Goal: Information Seeking & Learning: Check status

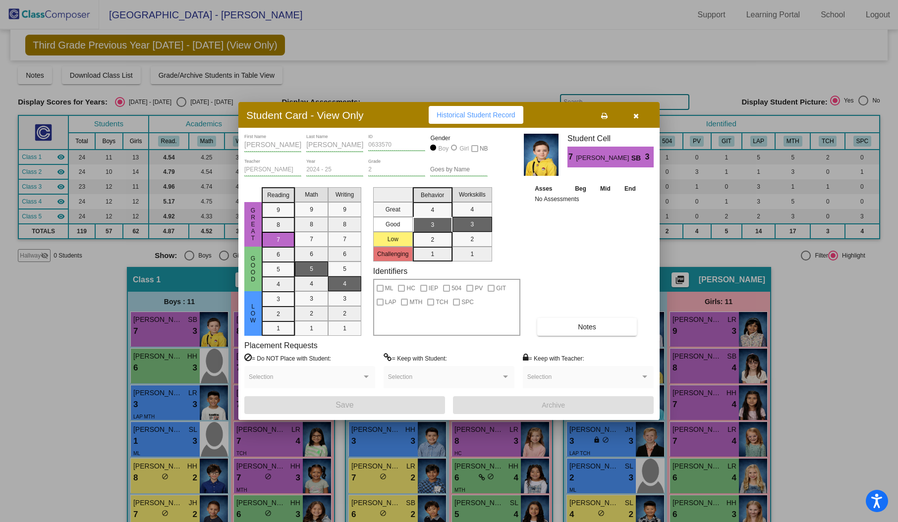
click at [637, 119] on button "button" at bounding box center [636, 115] width 32 height 18
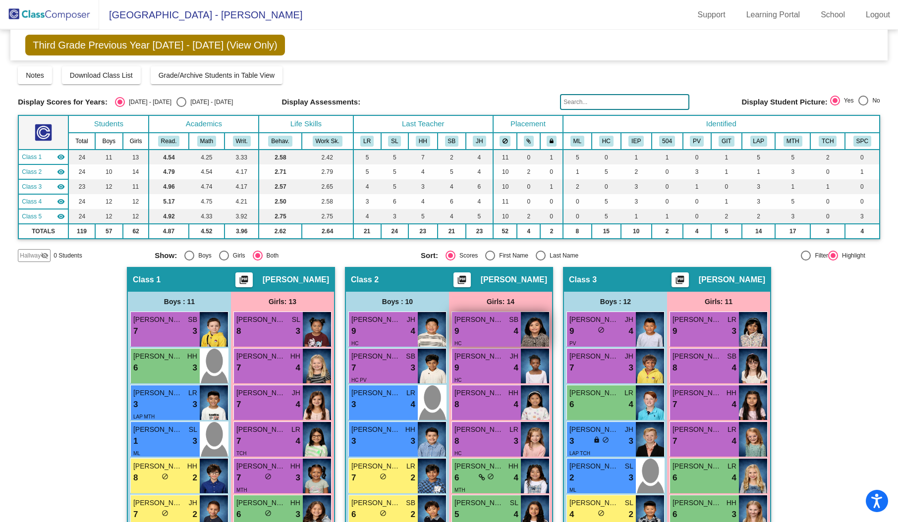
click at [527, 330] on img at bounding box center [535, 329] width 28 height 35
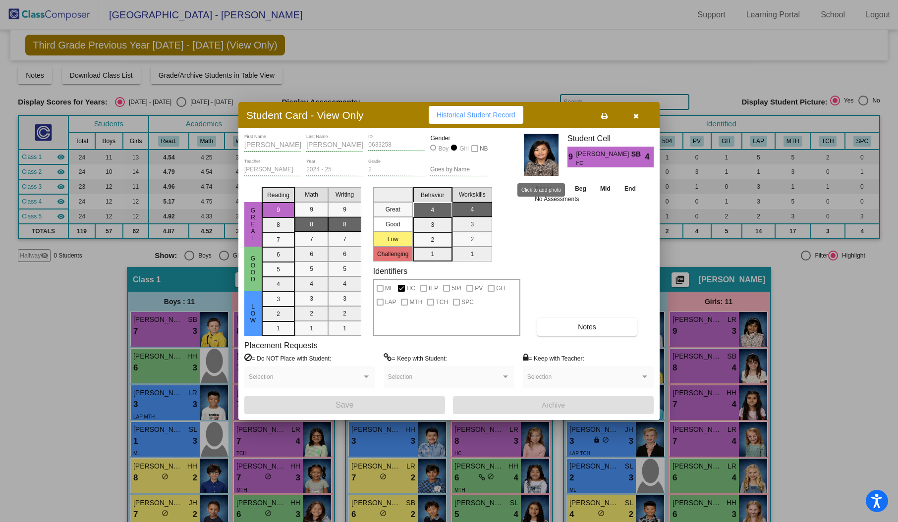
click at [542, 167] on img at bounding box center [541, 155] width 35 height 42
click at [498, 115] on span "Historical Student Record" at bounding box center [475, 115] width 79 height 8
click at [634, 114] on icon "button" at bounding box center [635, 115] width 5 height 7
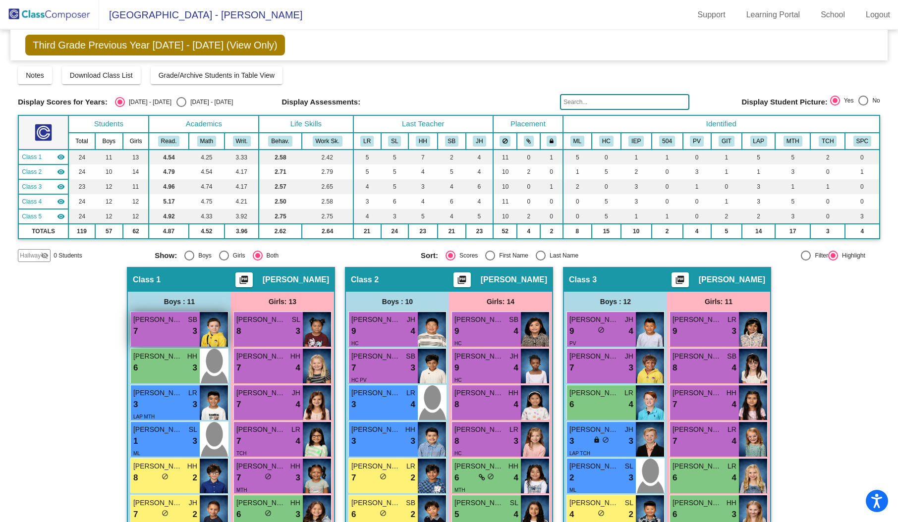
click at [212, 326] on img at bounding box center [214, 329] width 28 height 35
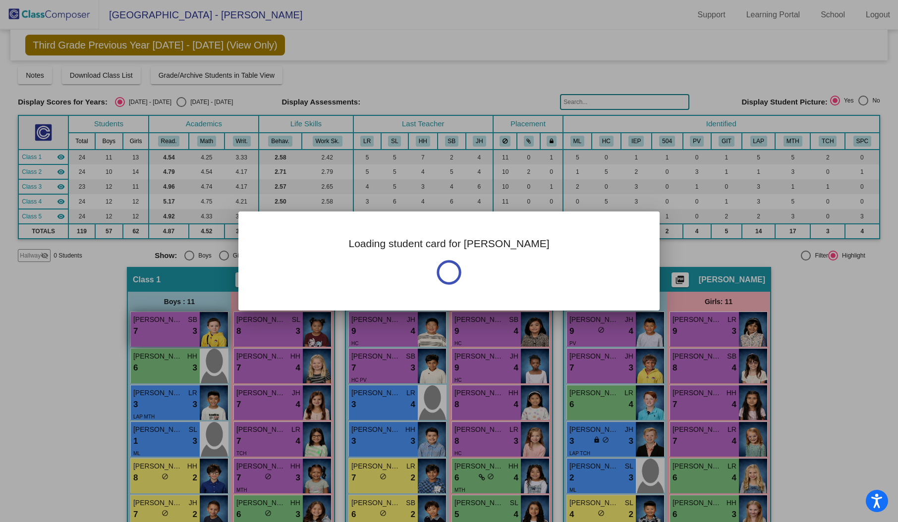
click at [212, 326] on div at bounding box center [449, 261] width 898 height 522
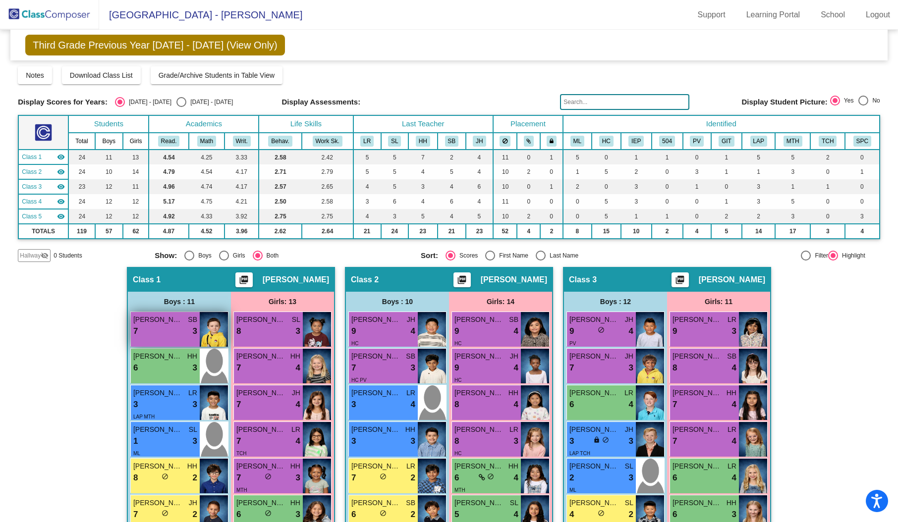
click at [212, 326] on img at bounding box center [214, 329] width 28 height 35
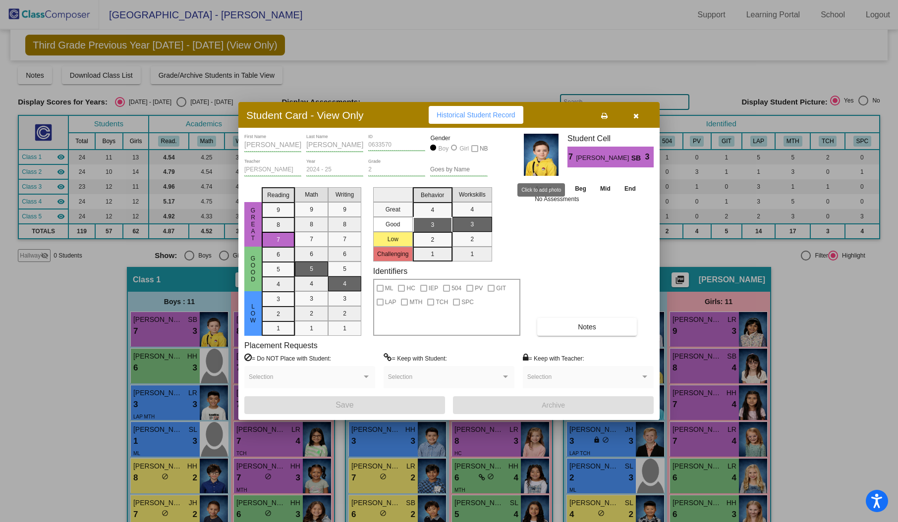
click at [537, 156] on img at bounding box center [541, 155] width 35 height 42
click at [488, 117] on span "Historical Student Record" at bounding box center [475, 115] width 79 height 8
click at [635, 117] on icon "button" at bounding box center [635, 115] width 5 height 7
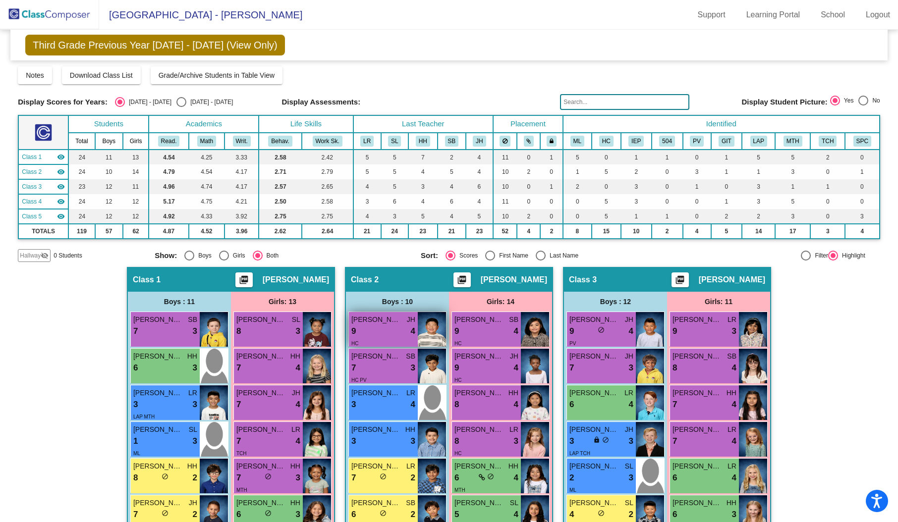
click at [423, 325] on img at bounding box center [432, 329] width 28 height 35
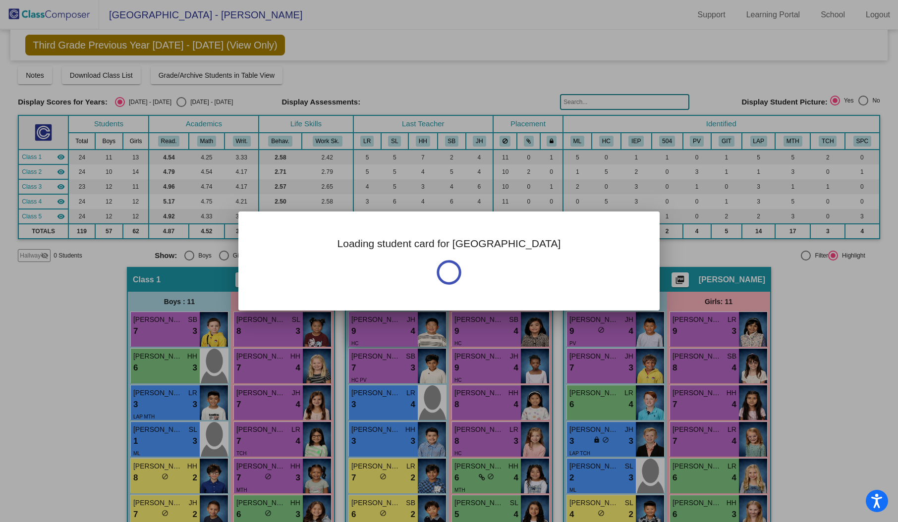
click at [423, 325] on div at bounding box center [449, 261] width 898 height 522
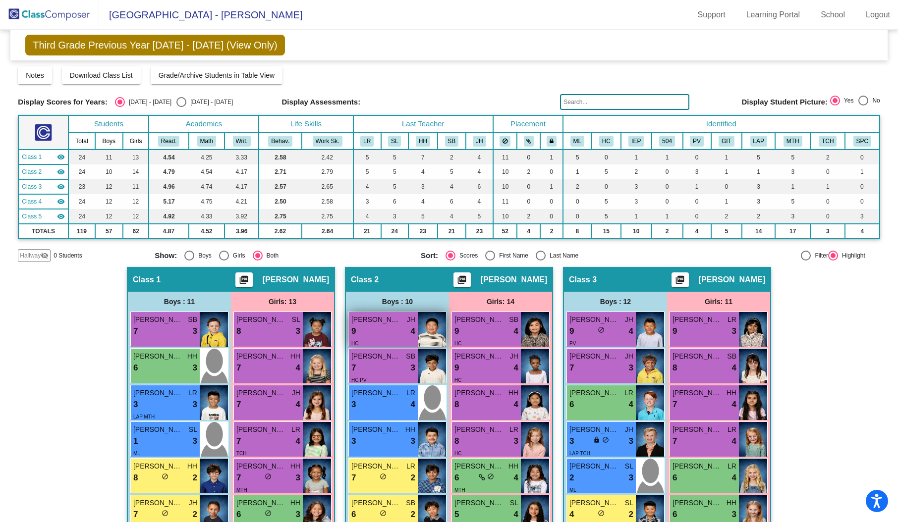
click at [423, 325] on img at bounding box center [432, 329] width 28 height 35
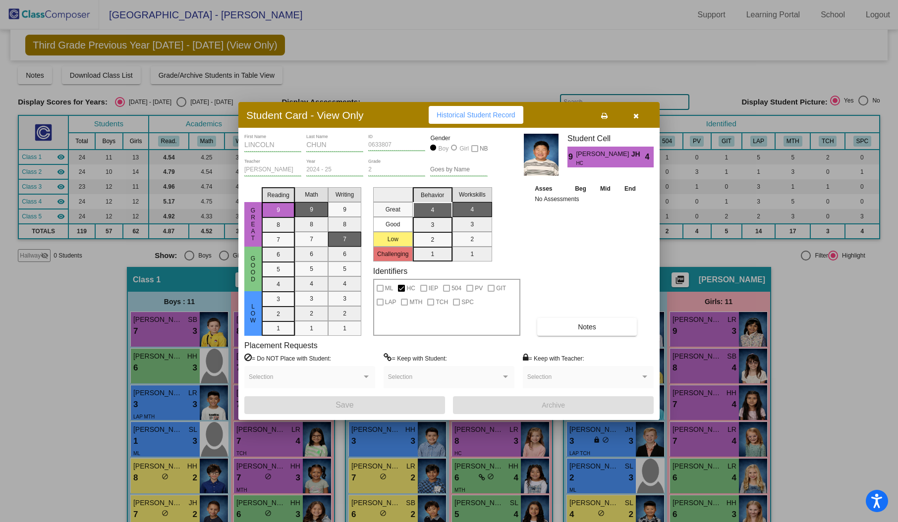
click at [489, 115] on span "Historical Student Record" at bounding box center [475, 115] width 79 height 8
click at [638, 114] on button "button" at bounding box center [636, 115] width 32 height 18
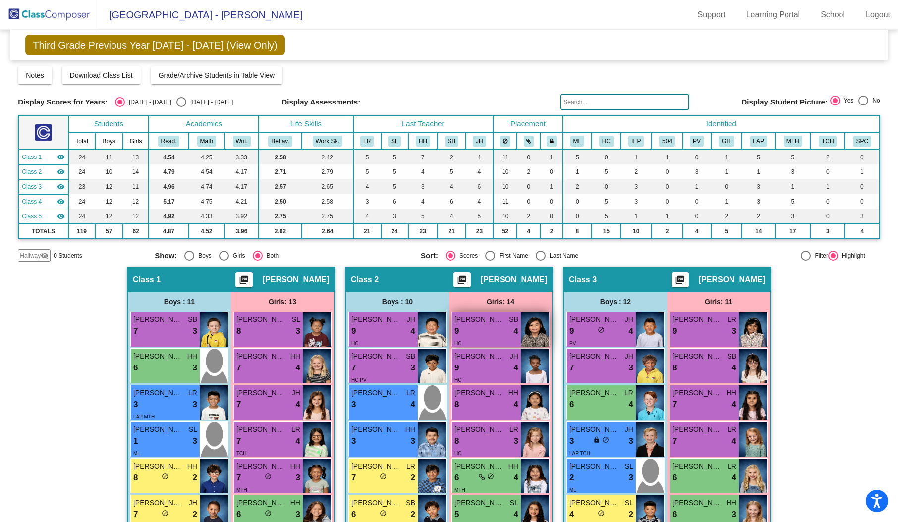
click at [542, 328] on img at bounding box center [535, 329] width 28 height 35
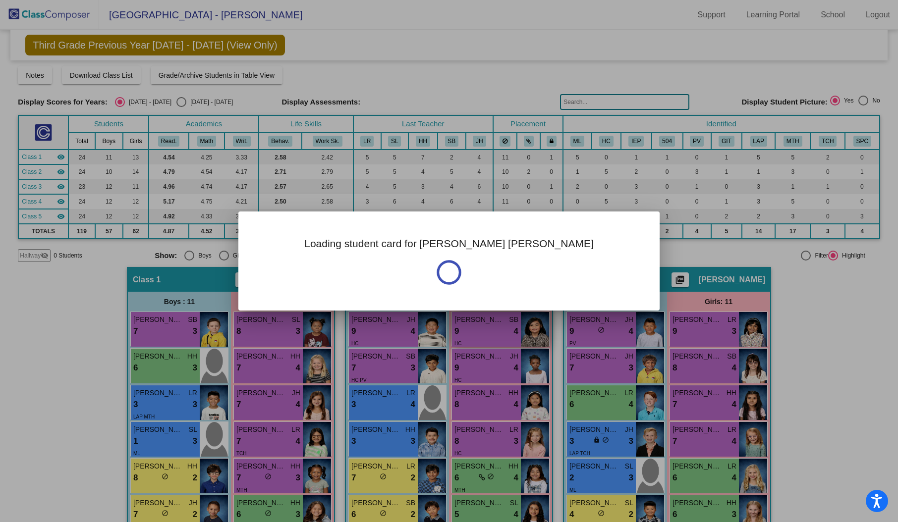
click at [542, 328] on div at bounding box center [449, 261] width 898 height 522
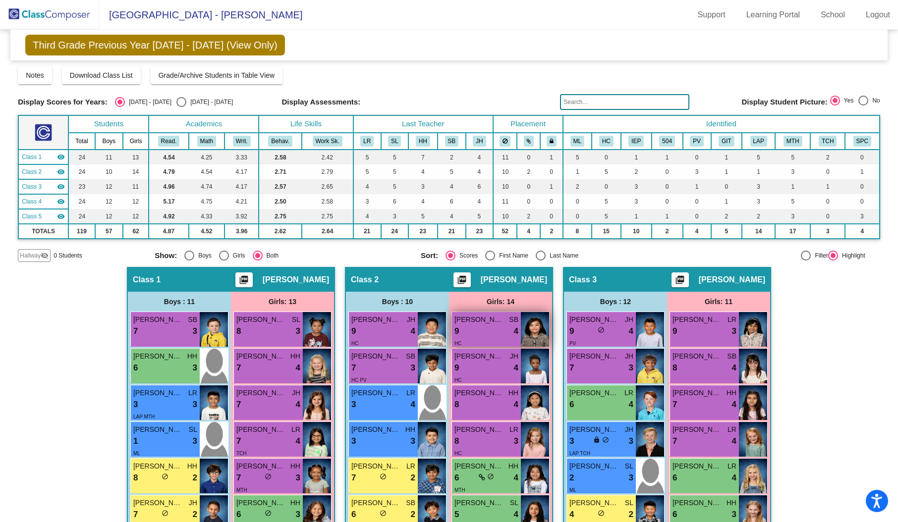
click at [542, 328] on img at bounding box center [535, 329] width 28 height 35
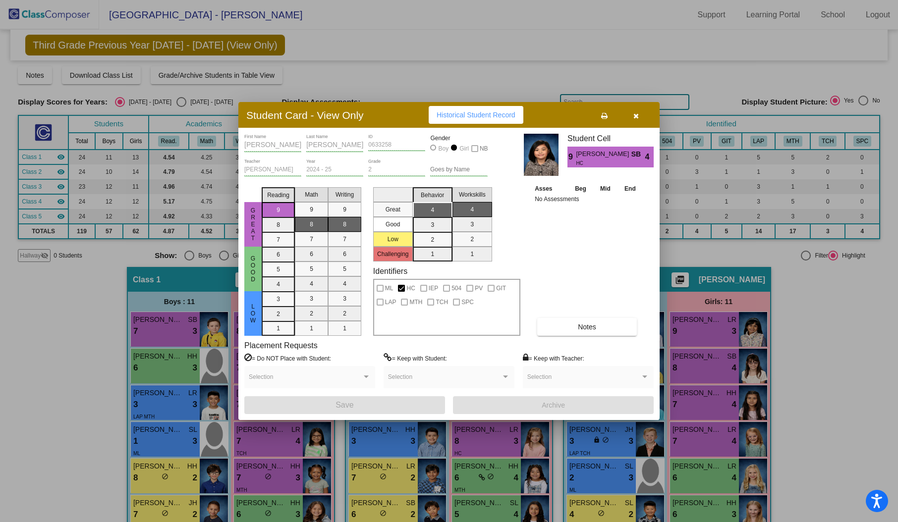
click at [464, 122] on button "Historical Student Record" at bounding box center [475, 115] width 95 height 18
click at [637, 115] on icon "button" at bounding box center [635, 115] width 5 height 7
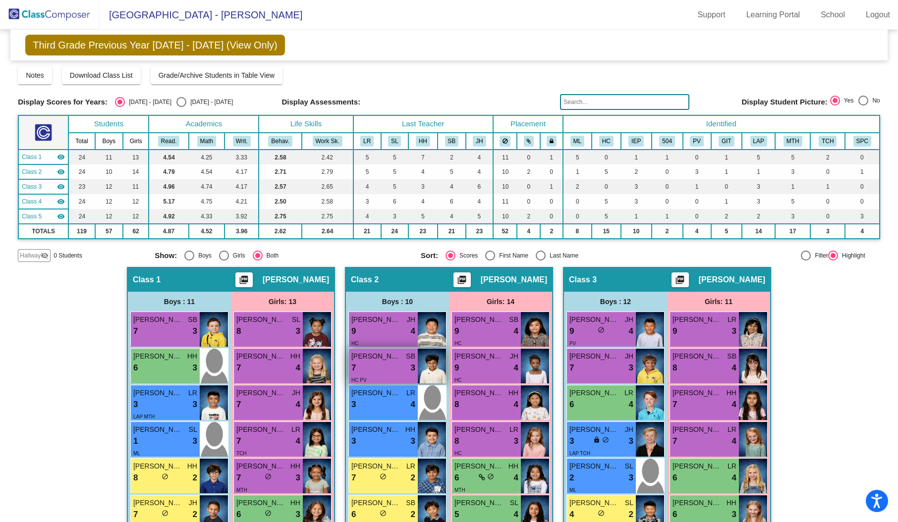
click at [425, 366] on img at bounding box center [432, 366] width 28 height 35
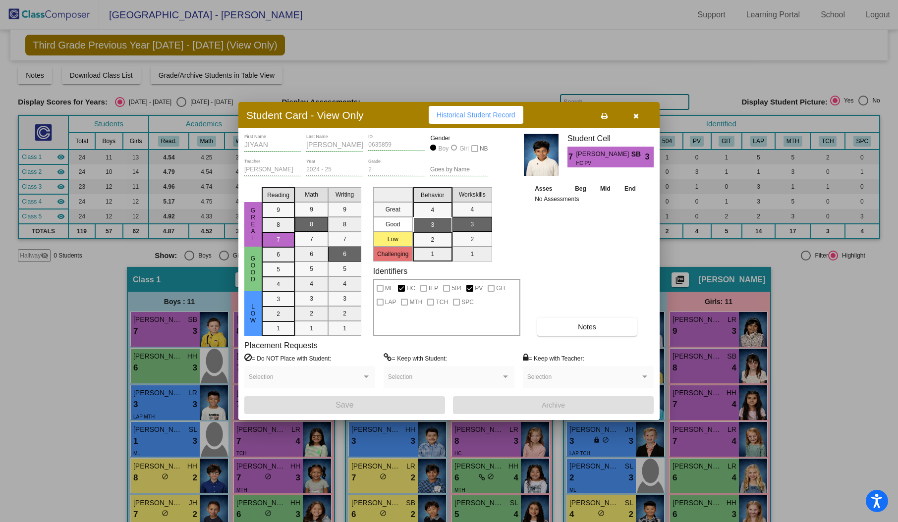
click at [458, 111] on span "Historical Student Record" at bounding box center [475, 115] width 79 height 8
click at [636, 114] on icon "button" at bounding box center [635, 115] width 5 height 7
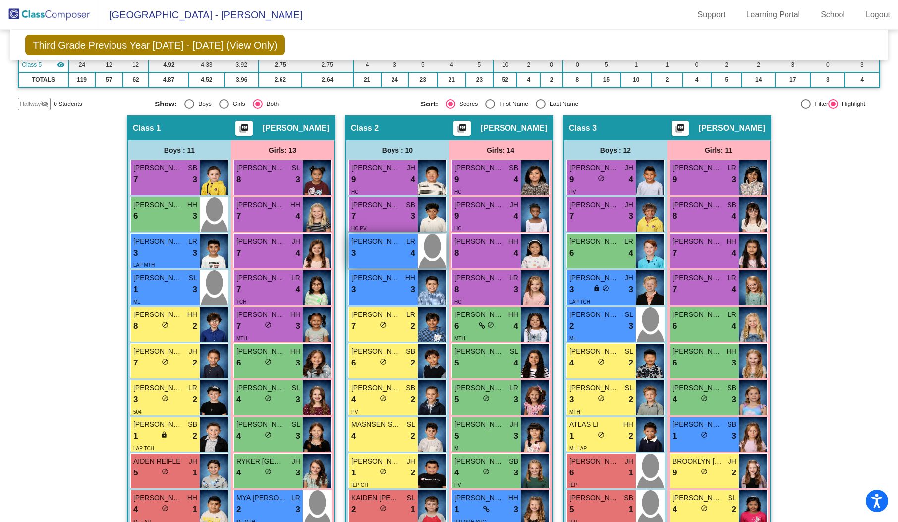
scroll to position [161, 0]
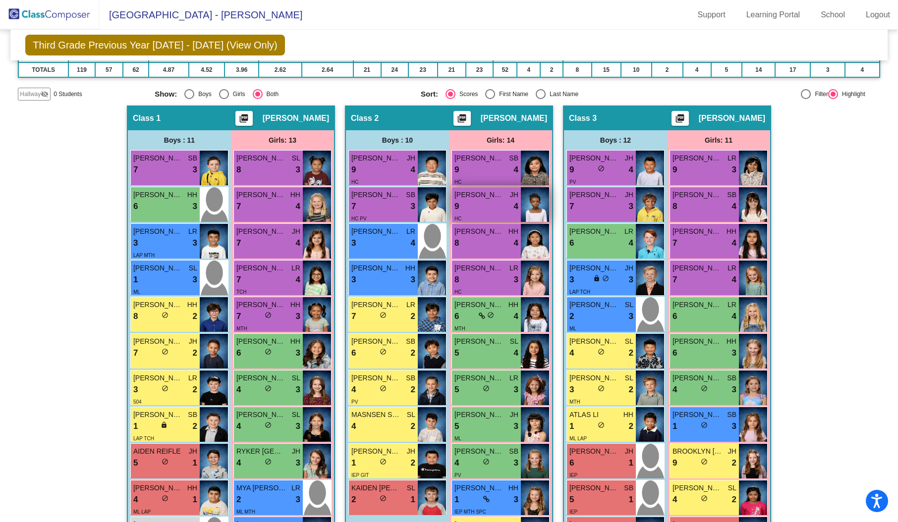
click at [534, 201] on img at bounding box center [535, 204] width 28 height 35
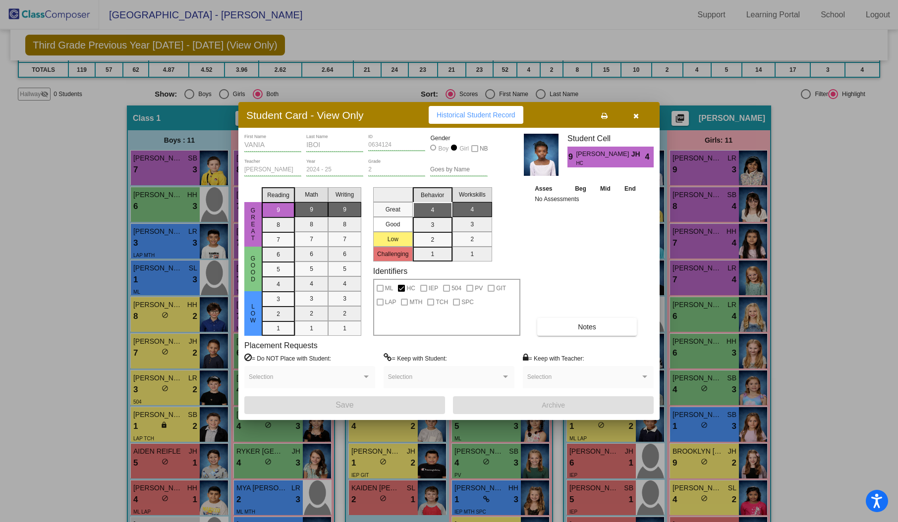
click at [470, 115] on span "Historical Student Record" at bounding box center [475, 115] width 79 height 8
click at [635, 111] on span "button" at bounding box center [635, 115] width 5 height 8
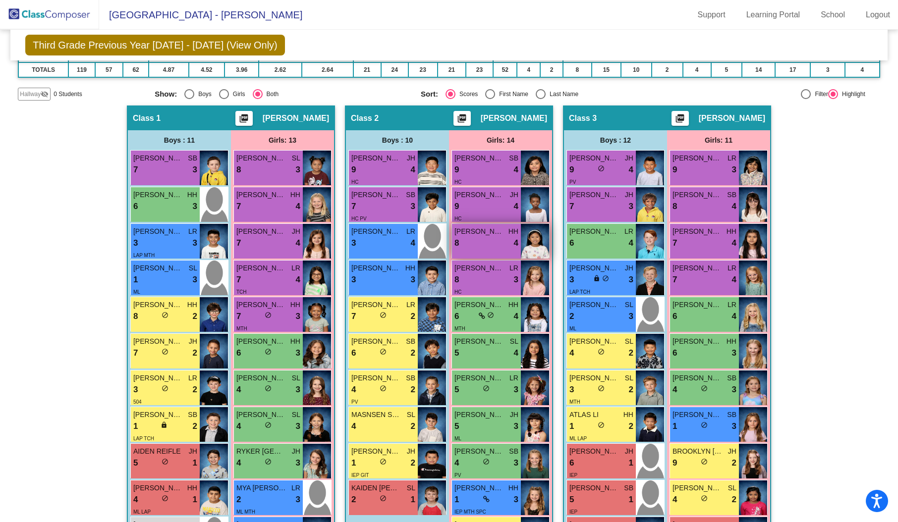
click at [528, 241] on img at bounding box center [535, 241] width 28 height 35
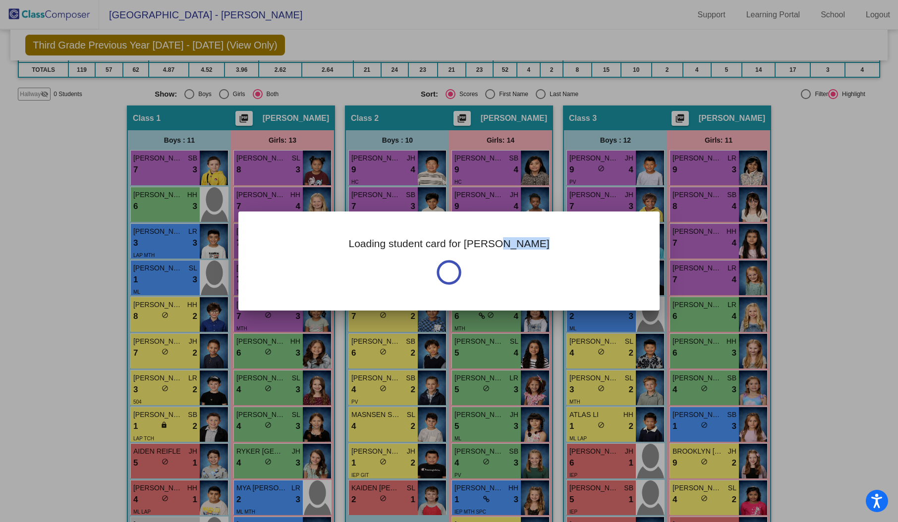
click at [528, 241] on div "Loading student card for [PERSON_NAME]" at bounding box center [448, 261] width 421 height 99
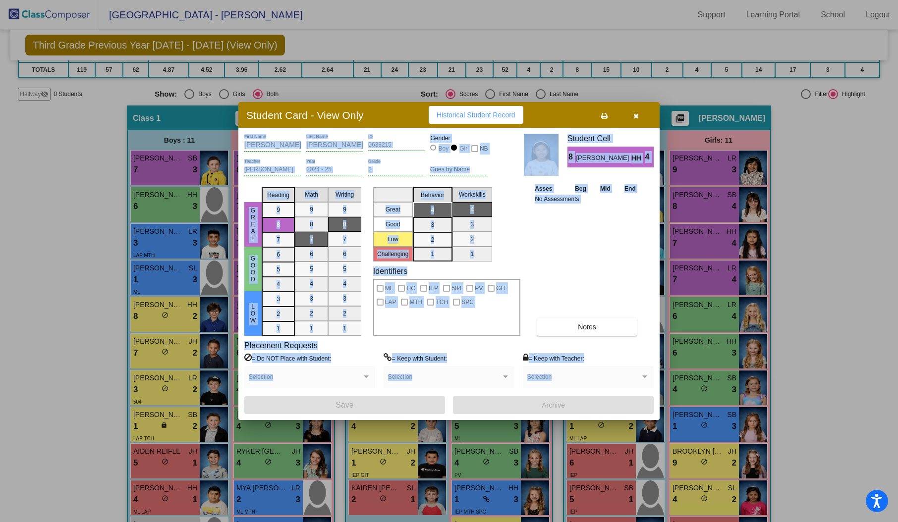
click at [453, 118] on span "Historical Student Record" at bounding box center [475, 115] width 79 height 8
click at [634, 115] on icon "button" at bounding box center [635, 115] width 5 height 7
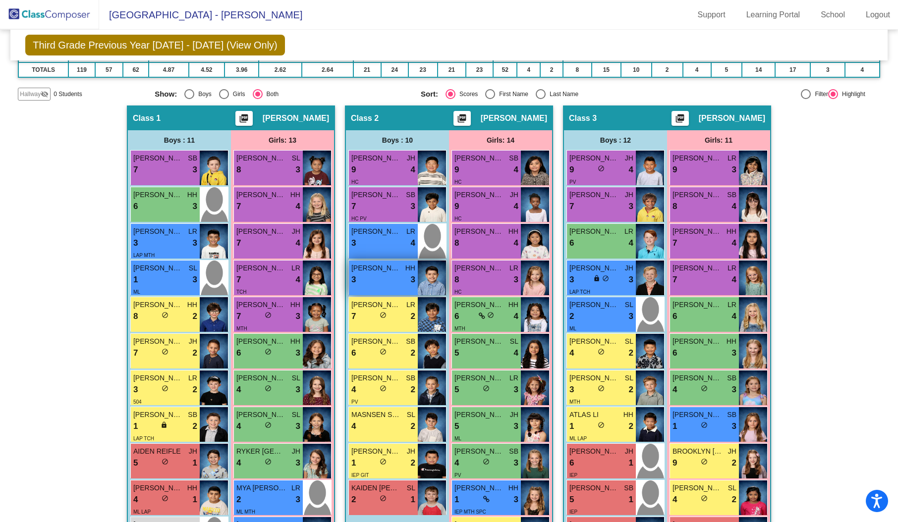
click at [426, 283] on img at bounding box center [432, 278] width 28 height 35
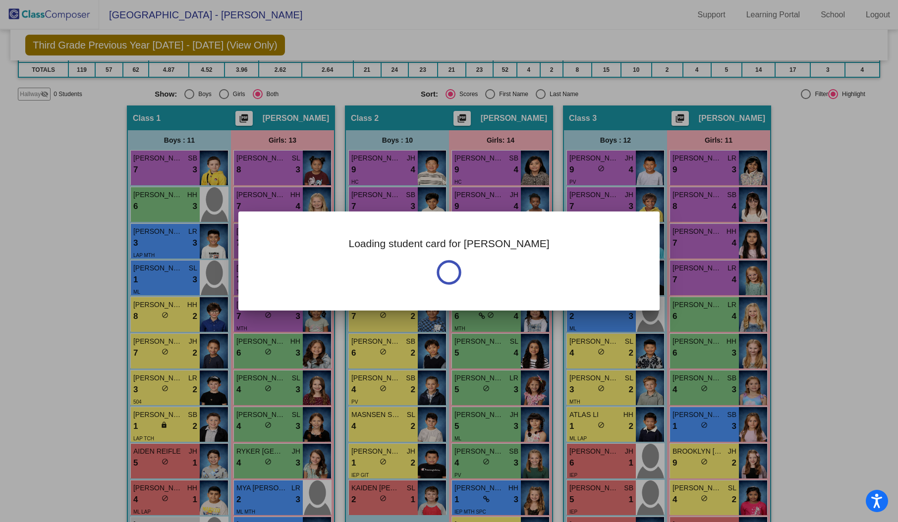
click at [426, 283] on div "Loading student card for [PERSON_NAME]" at bounding box center [448, 261] width 421 height 99
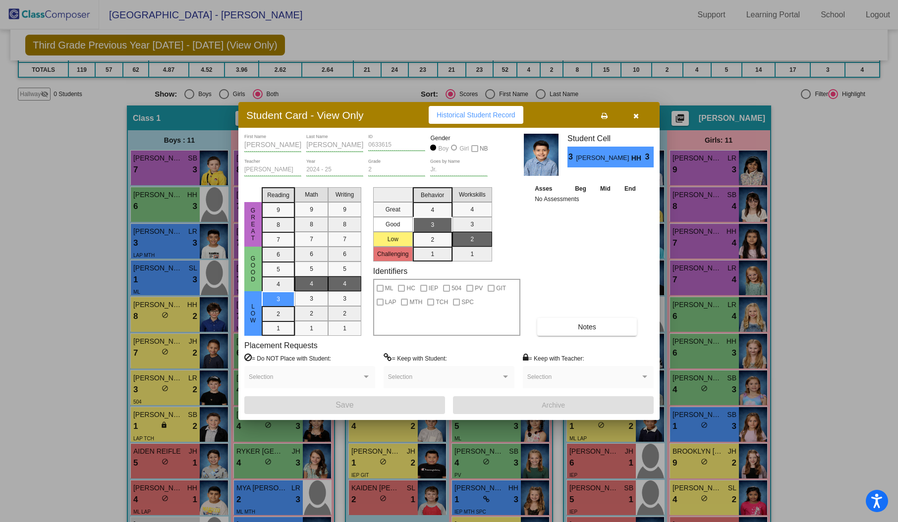
click at [472, 111] on span "Historical Student Record" at bounding box center [475, 115] width 79 height 8
click at [637, 115] on icon "button" at bounding box center [635, 115] width 5 height 7
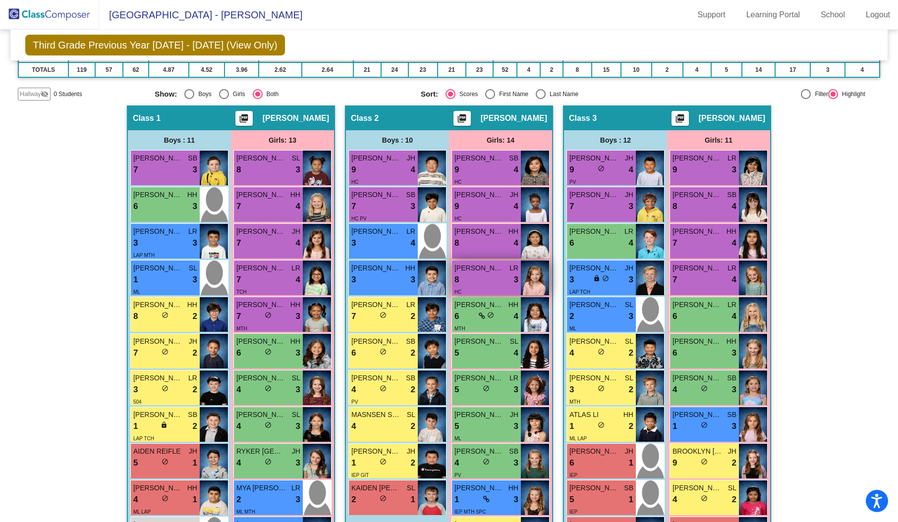
click at [524, 282] on img at bounding box center [535, 278] width 28 height 35
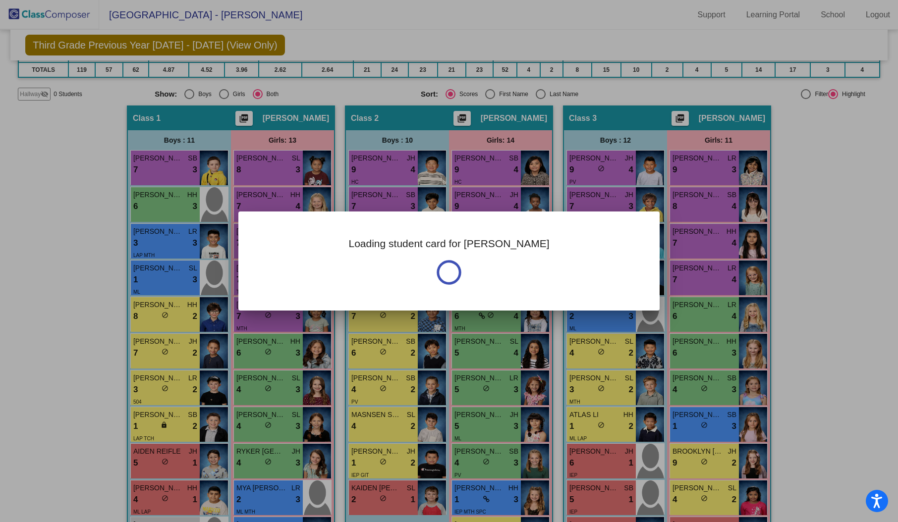
click at [524, 282] on div "Loading student card for [PERSON_NAME]" at bounding box center [448, 261] width 421 height 99
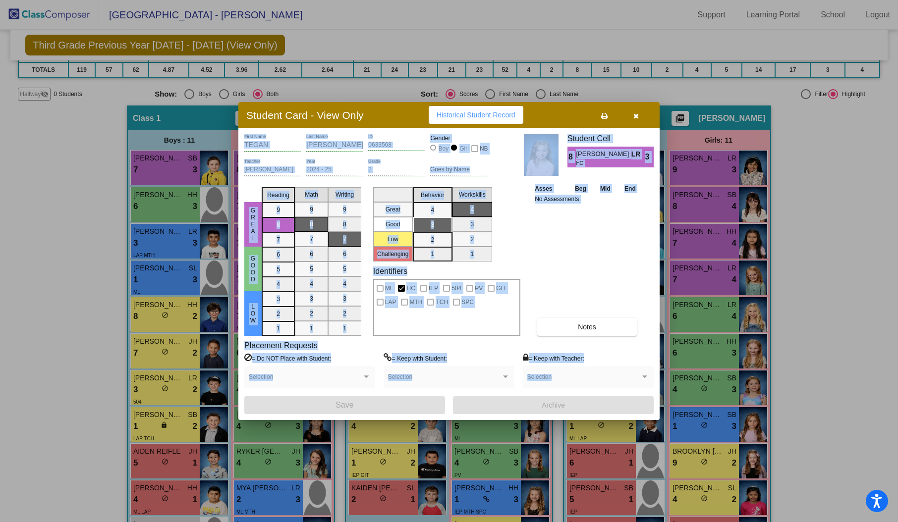
click at [453, 115] on span "Historical Student Record" at bounding box center [475, 115] width 79 height 8
click at [633, 116] on icon "button" at bounding box center [635, 115] width 5 height 7
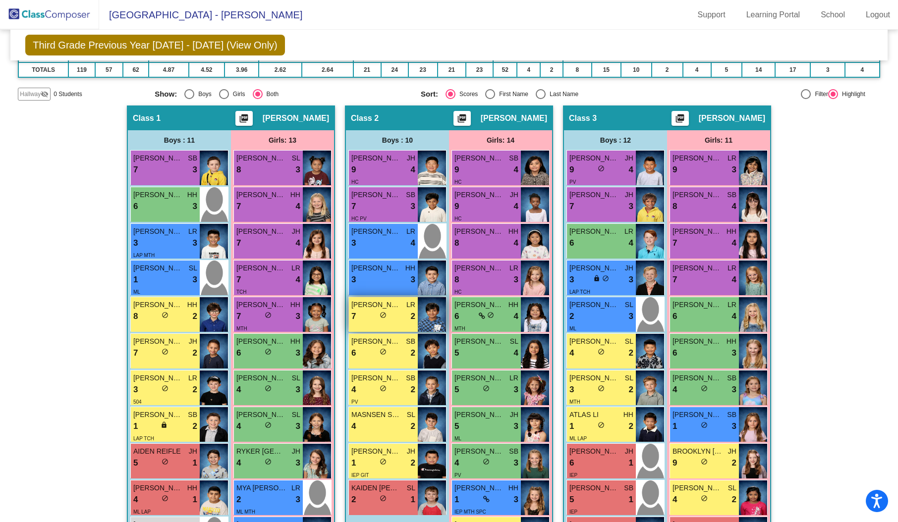
click at [433, 306] on img at bounding box center [432, 314] width 28 height 35
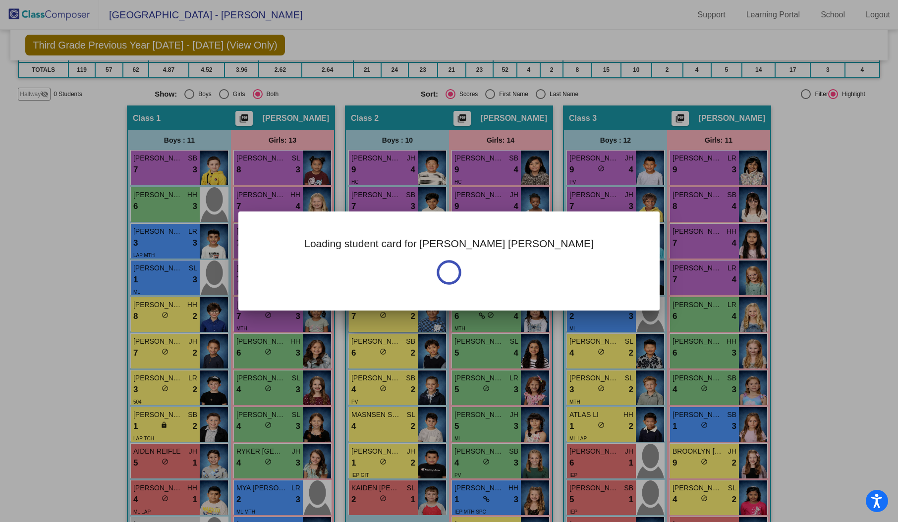
click at [433, 306] on div "Loading student card for [PERSON_NAME] [PERSON_NAME]" at bounding box center [448, 261] width 421 height 99
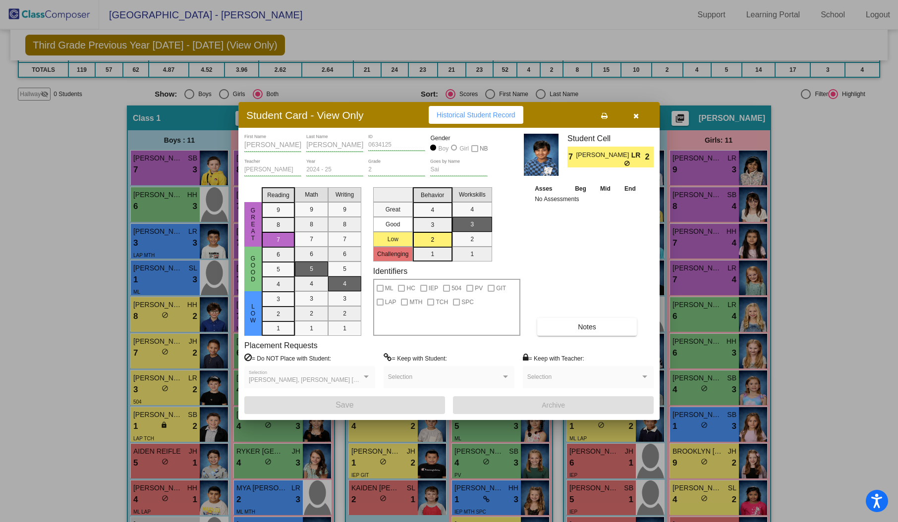
click at [498, 119] on button "Historical Student Record" at bounding box center [475, 115] width 95 height 18
click at [635, 117] on icon "button" at bounding box center [635, 115] width 5 height 7
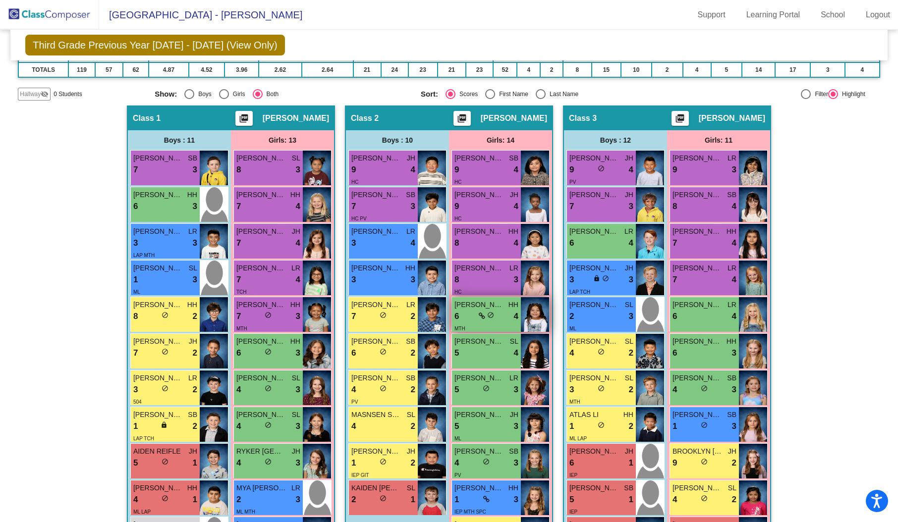
click at [532, 313] on img at bounding box center [535, 314] width 28 height 35
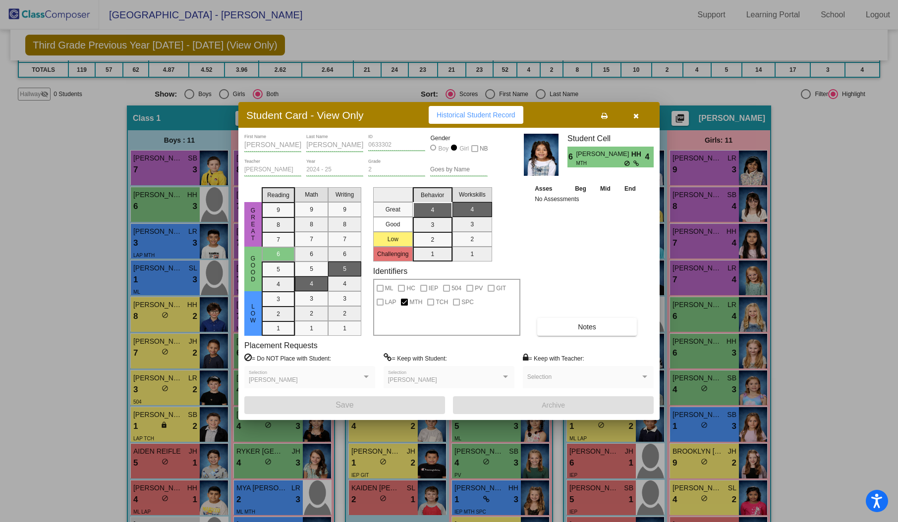
click at [484, 115] on span "Historical Student Record" at bounding box center [475, 115] width 79 height 8
click at [636, 112] on icon "button" at bounding box center [635, 115] width 5 height 7
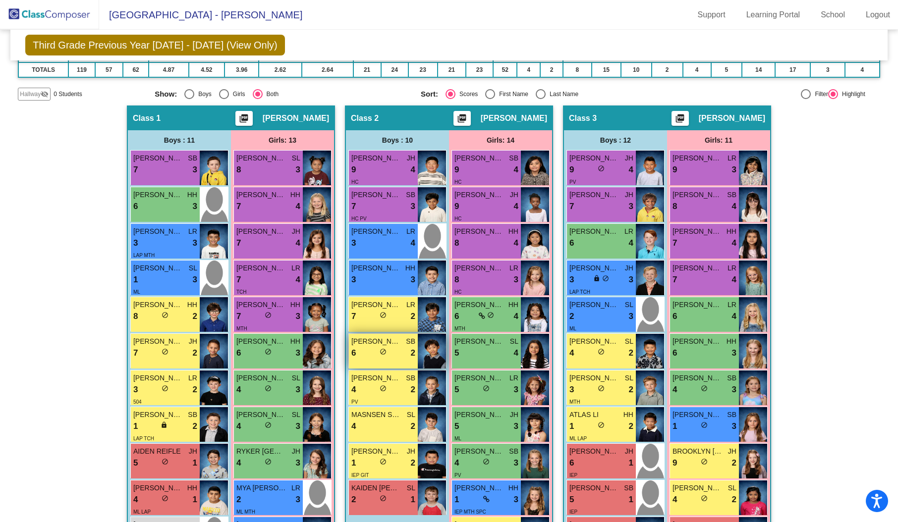
click at [438, 345] on img at bounding box center [432, 351] width 28 height 35
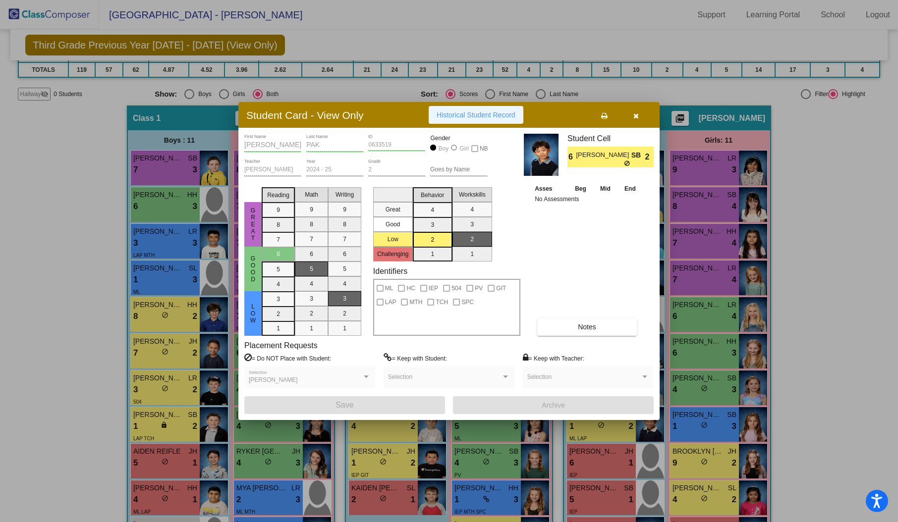
click at [503, 111] on span "Historical Student Record" at bounding box center [475, 115] width 79 height 8
click at [633, 116] on icon "button" at bounding box center [635, 115] width 5 height 7
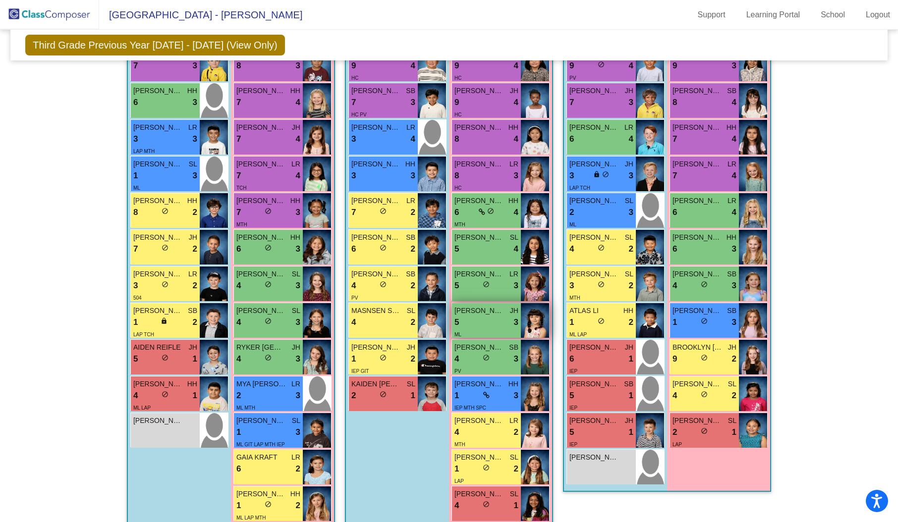
scroll to position [266, 0]
click at [529, 251] on img at bounding box center [535, 246] width 28 height 35
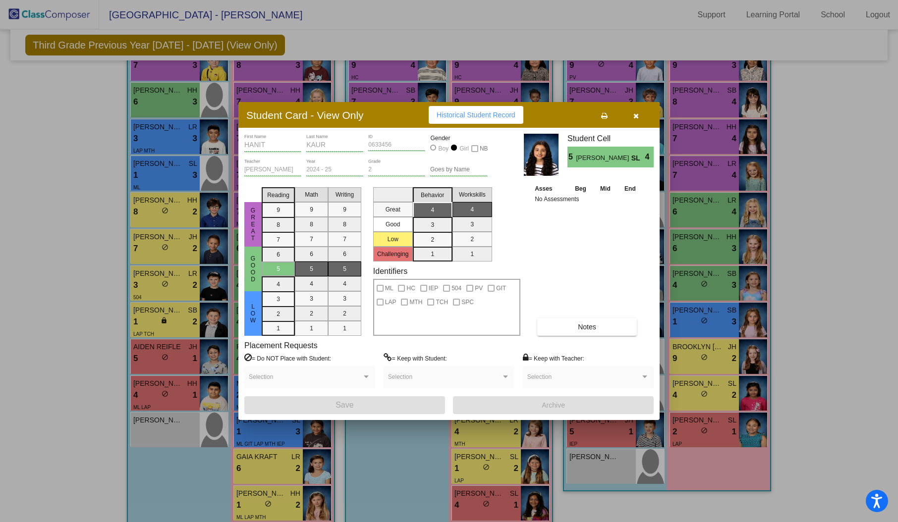
click at [468, 112] on span "Historical Student Record" at bounding box center [475, 115] width 79 height 8
click at [633, 116] on icon "button" at bounding box center [635, 115] width 5 height 7
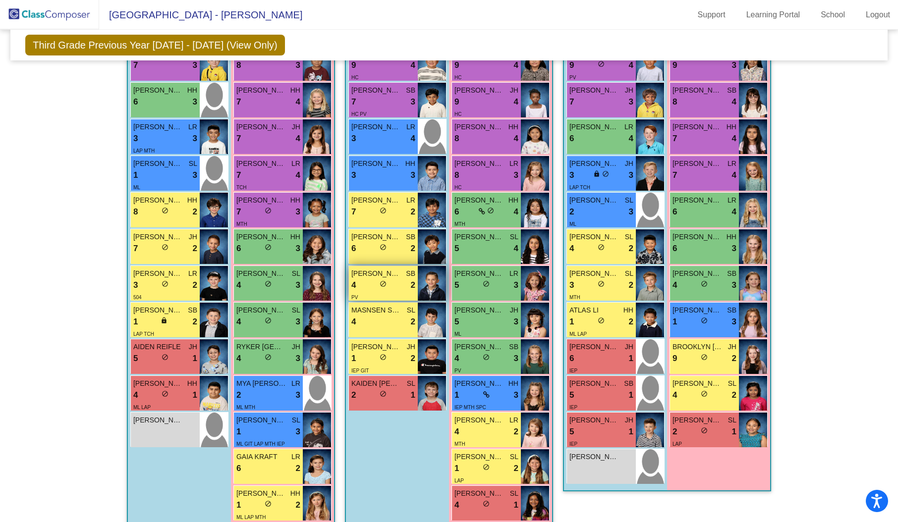
click at [425, 292] on img at bounding box center [432, 283] width 28 height 35
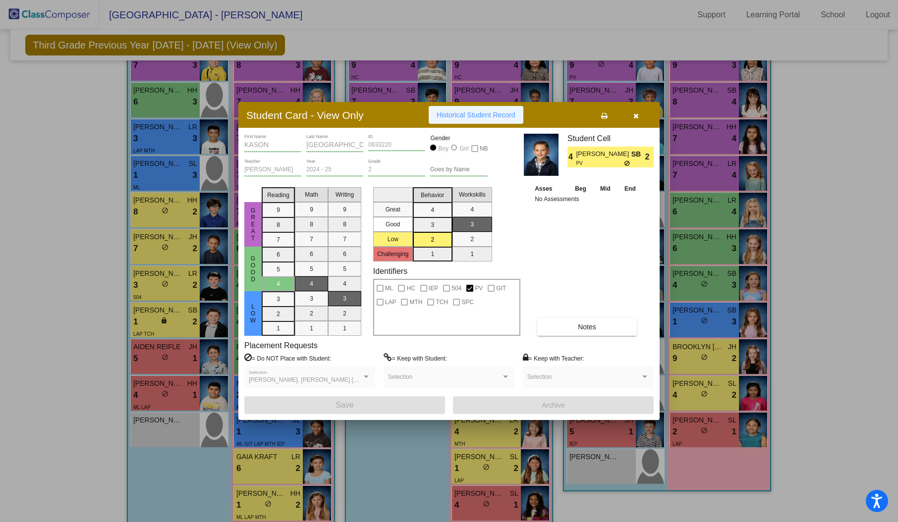
click at [465, 115] on span "Historical Student Record" at bounding box center [475, 115] width 79 height 8
click at [634, 112] on icon "button" at bounding box center [635, 115] width 5 height 7
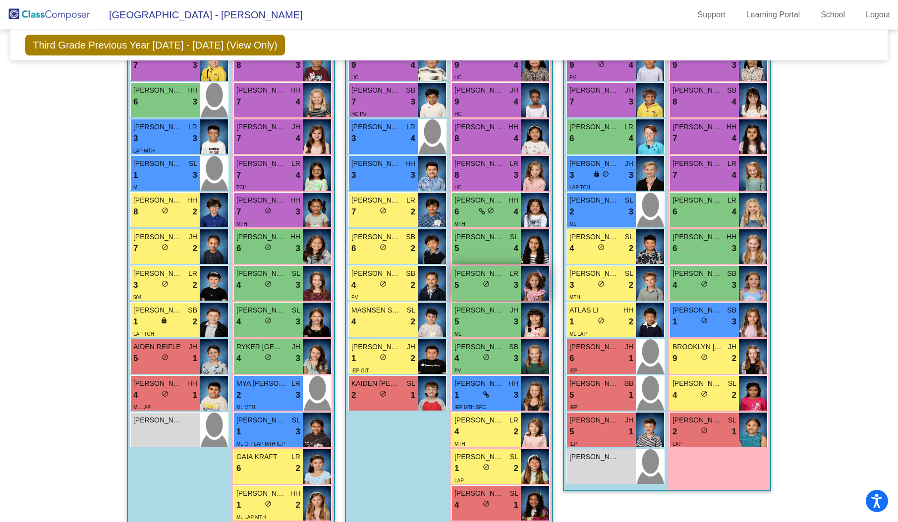
click at [537, 287] on img at bounding box center [535, 283] width 28 height 35
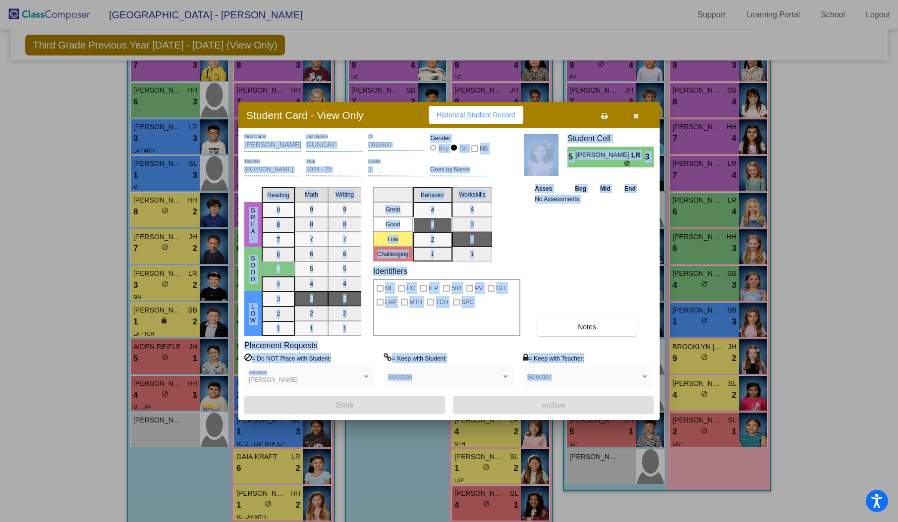
click at [452, 115] on span "Historical Student Record" at bounding box center [475, 115] width 79 height 8
click at [637, 114] on icon "button" at bounding box center [635, 115] width 5 height 7
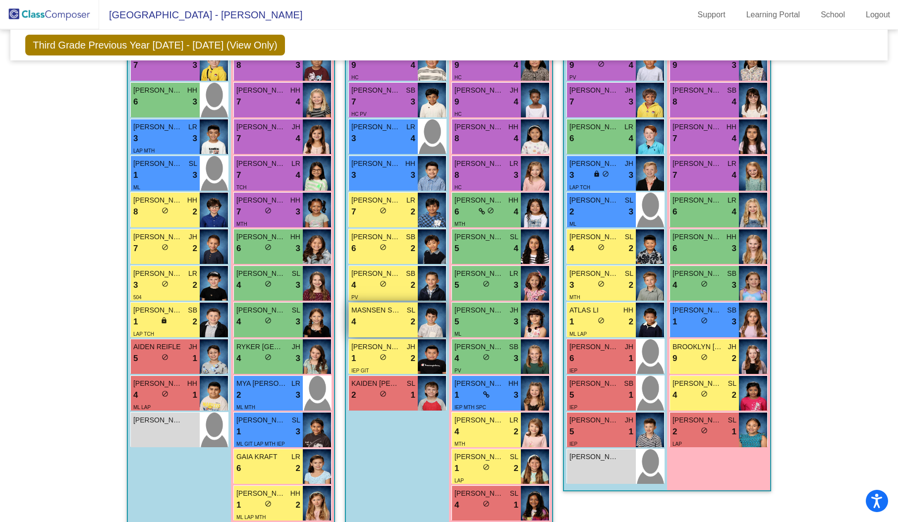
click at [425, 318] on img at bounding box center [432, 320] width 28 height 35
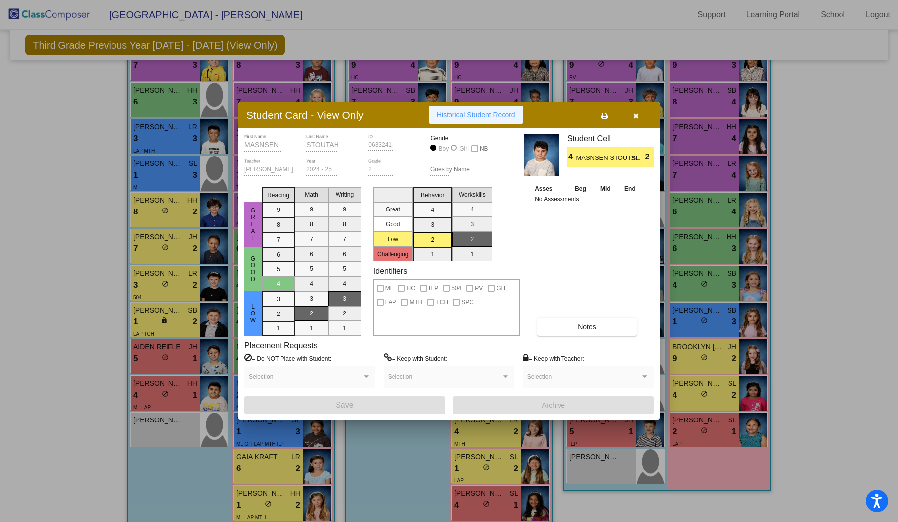
click at [460, 112] on span "Historical Student Record" at bounding box center [475, 115] width 79 height 8
click at [631, 112] on button "button" at bounding box center [636, 115] width 32 height 18
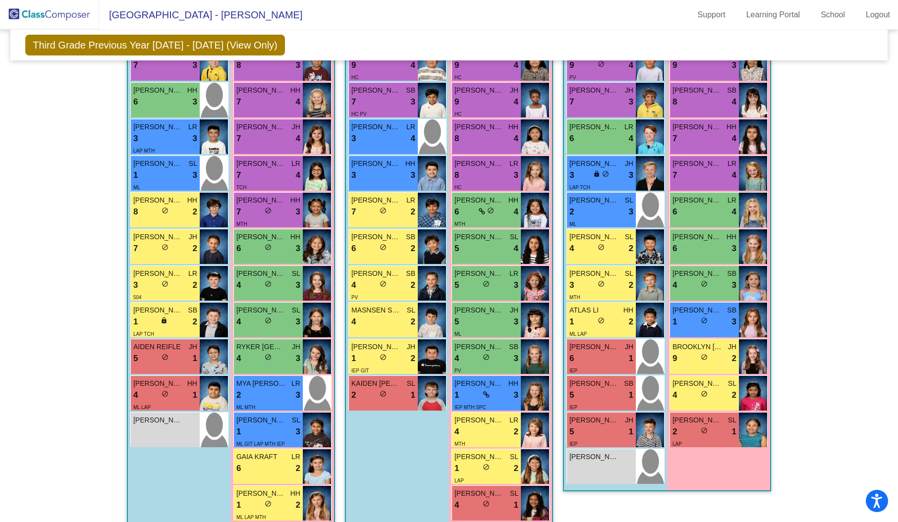
click at [548, 316] on div "[PERSON_NAME] [PERSON_NAME] SB 9 lock do_not_disturb_alt 4 [PERSON_NAME] IBOI J…" at bounding box center [500, 302] width 103 height 513
click at [541, 313] on img at bounding box center [535, 320] width 28 height 35
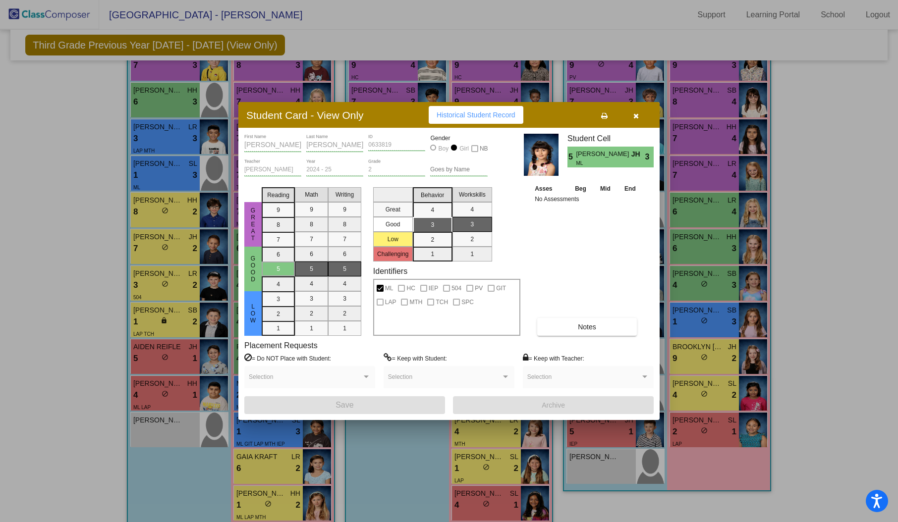
click at [463, 115] on span "Historical Student Record" at bounding box center [475, 115] width 79 height 8
click at [635, 119] on button "button" at bounding box center [636, 115] width 32 height 18
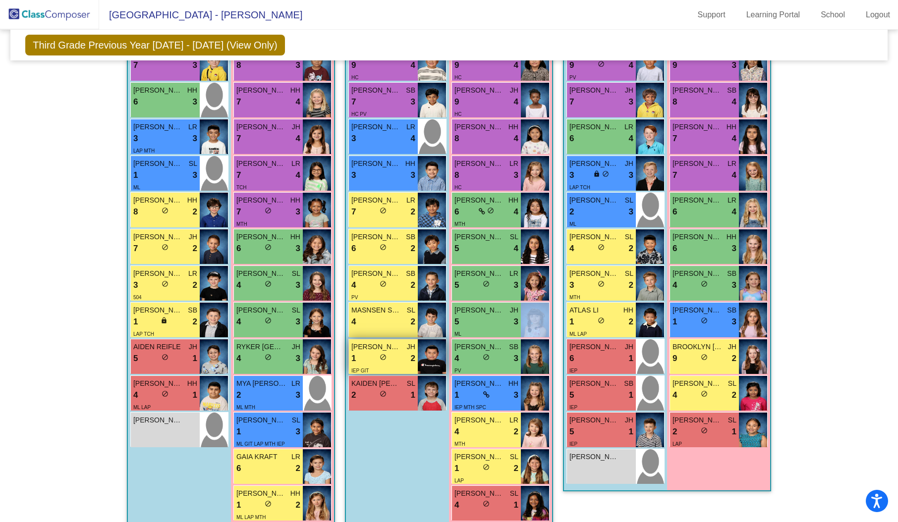
click at [434, 354] on img at bounding box center [432, 356] width 28 height 35
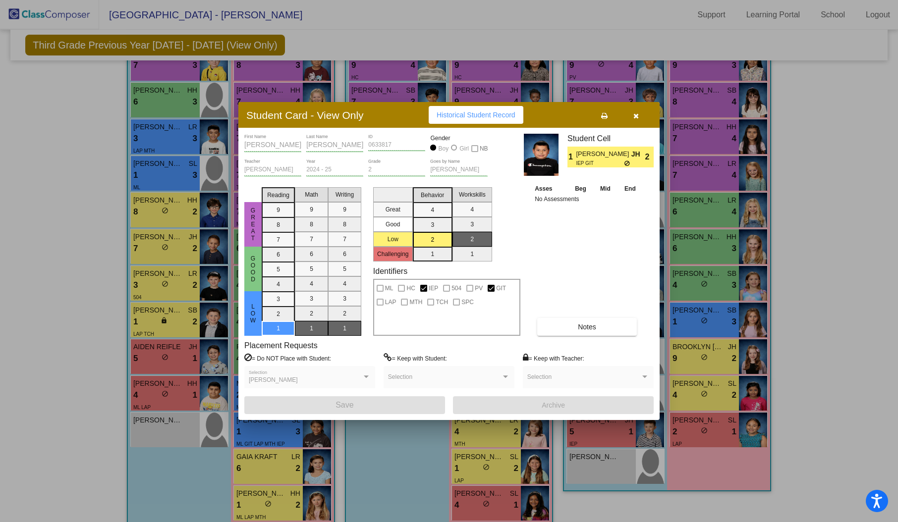
click at [478, 112] on span "Historical Student Record" at bounding box center [475, 115] width 79 height 8
click at [633, 112] on icon "button" at bounding box center [635, 115] width 5 height 7
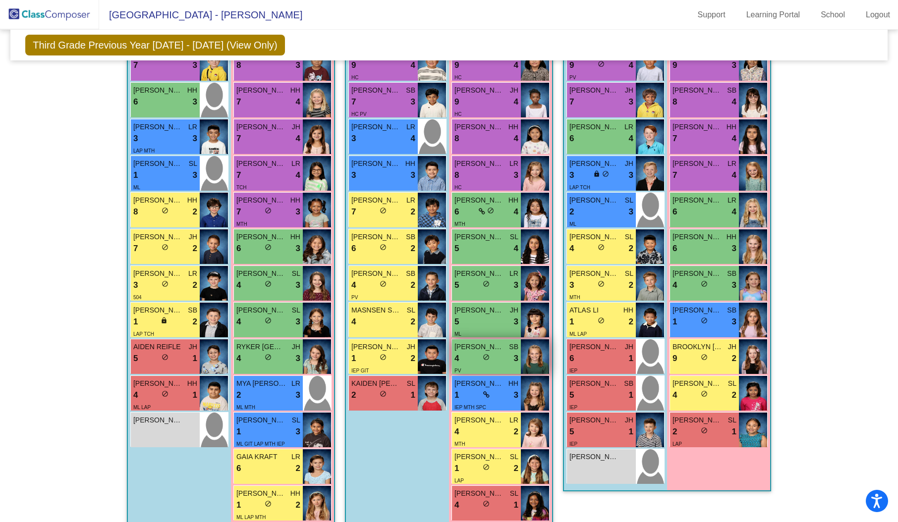
click at [504, 366] on div "PV" at bounding box center [486, 370] width 64 height 10
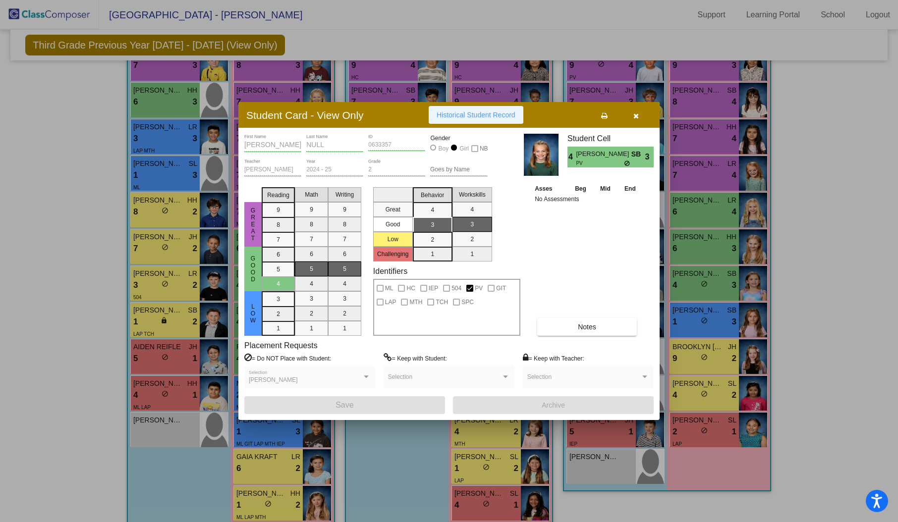
click at [478, 112] on span "Historical Student Record" at bounding box center [475, 115] width 79 height 8
click at [637, 117] on icon "button" at bounding box center [635, 115] width 5 height 7
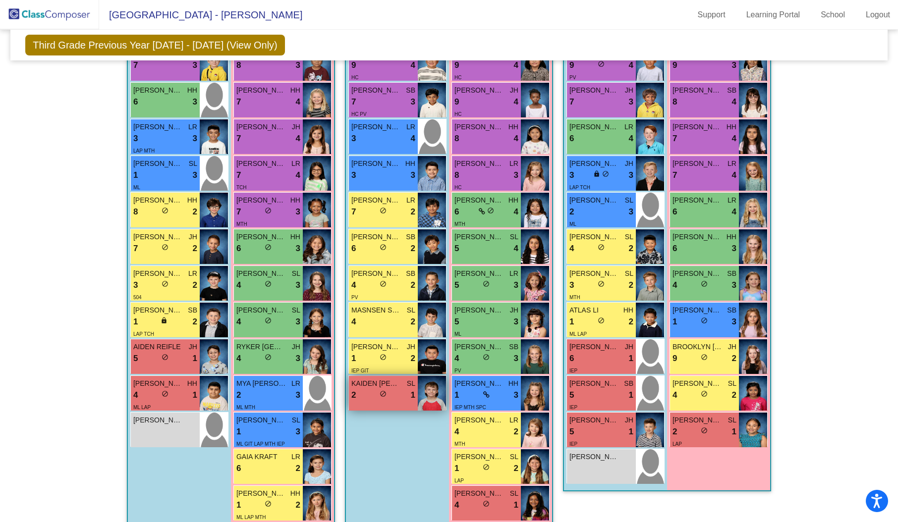
click at [430, 390] on img at bounding box center [432, 393] width 28 height 35
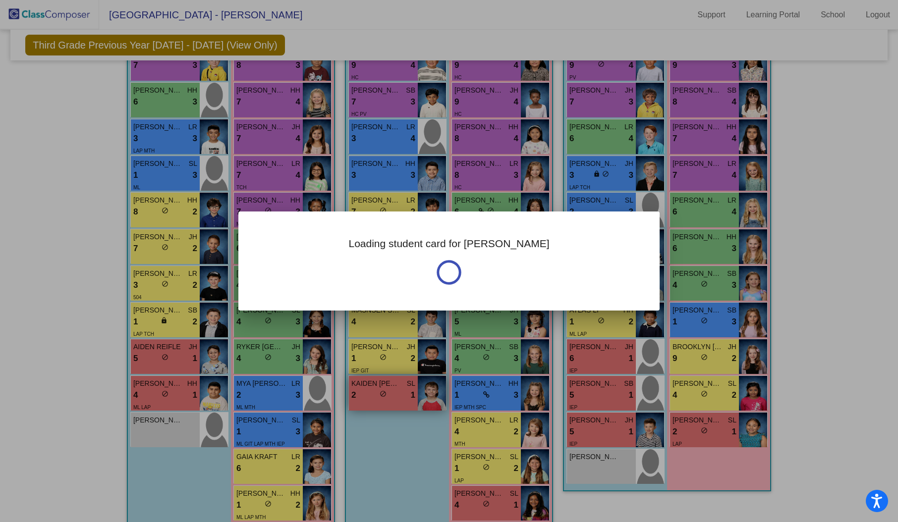
click at [430, 390] on div at bounding box center [449, 261] width 898 height 522
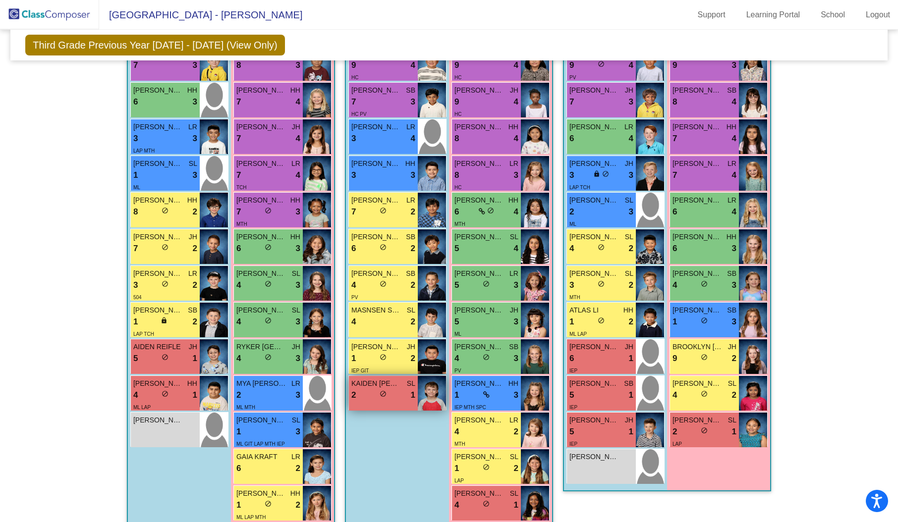
click at [430, 390] on img at bounding box center [432, 393] width 28 height 35
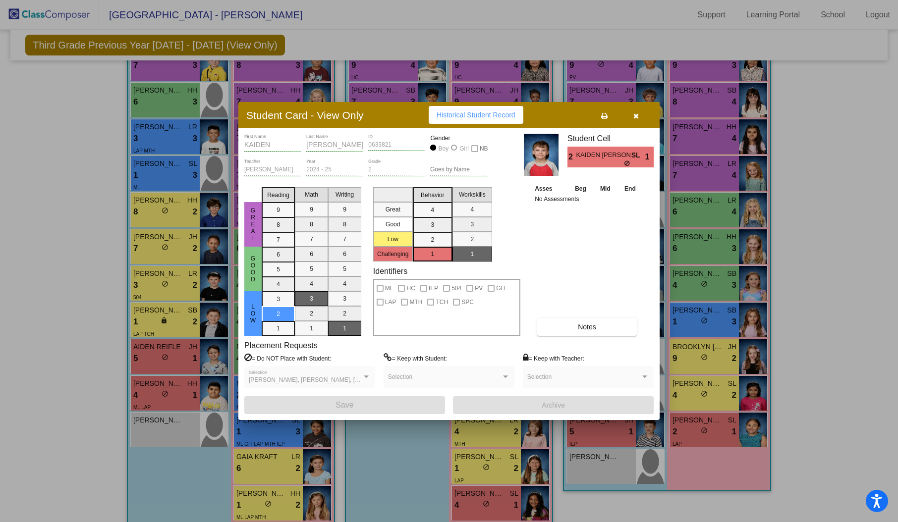
click at [482, 118] on span "Historical Student Record" at bounding box center [475, 115] width 79 height 8
click at [631, 120] on button "button" at bounding box center [636, 115] width 32 height 18
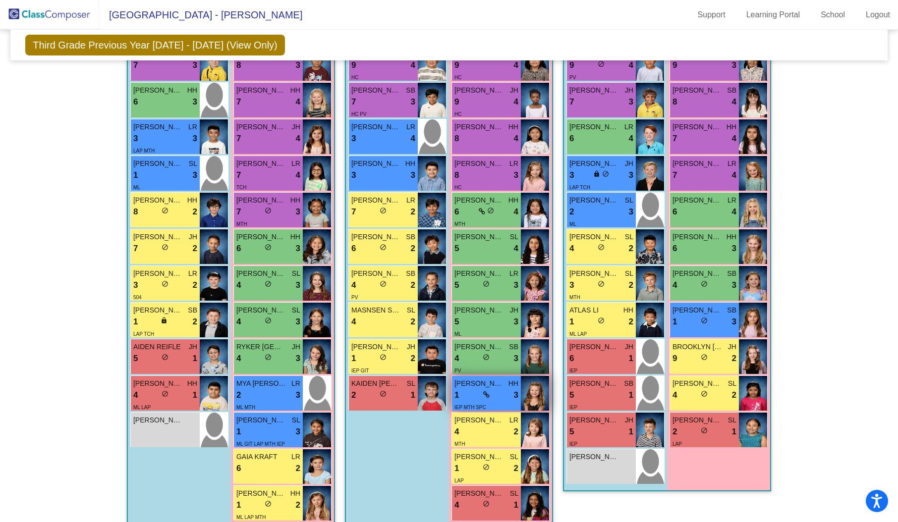
click at [500, 402] on div "IEP MTH SPC" at bounding box center [486, 407] width 64 height 10
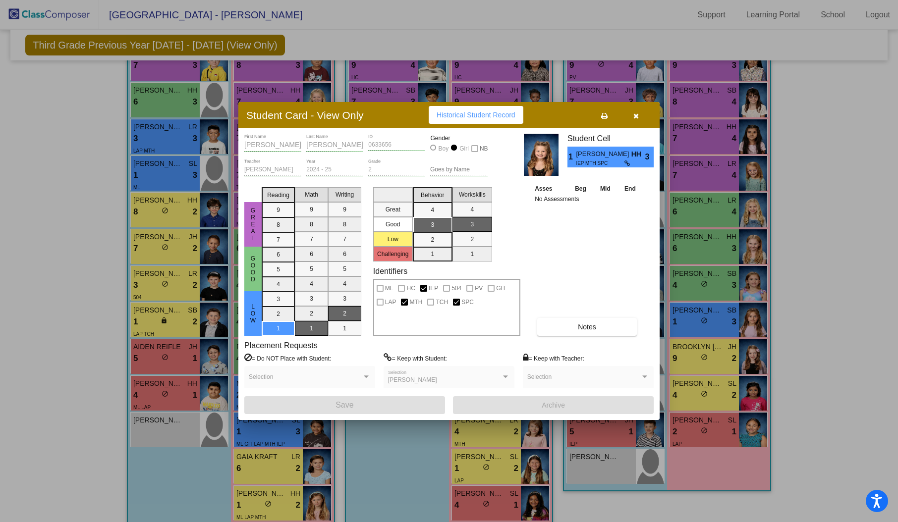
click at [464, 112] on span "Historical Student Record" at bounding box center [475, 115] width 79 height 8
click at [633, 116] on icon "button" at bounding box center [635, 115] width 5 height 7
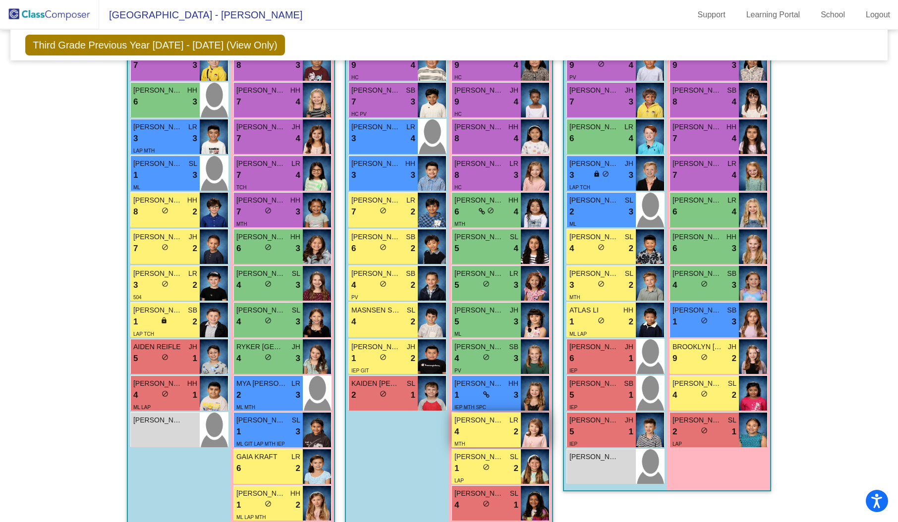
click at [531, 428] on img at bounding box center [535, 430] width 28 height 35
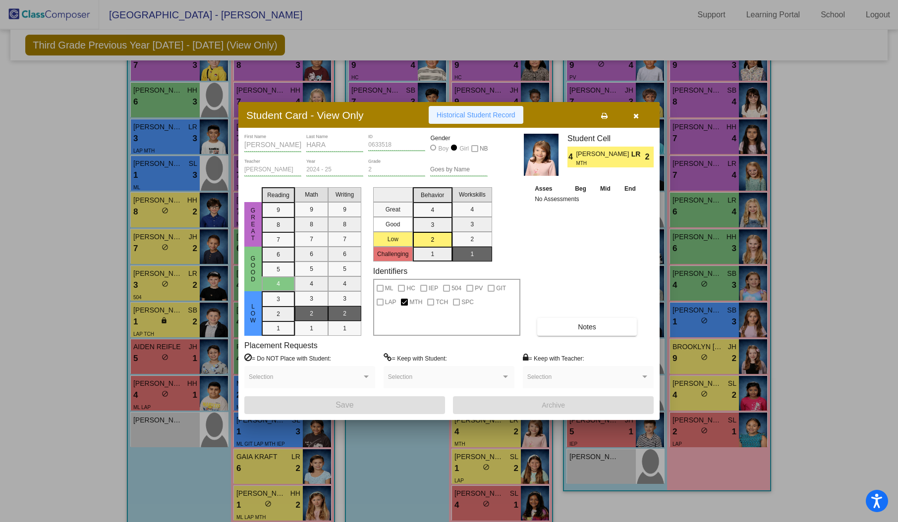
click at [468, 114] on span "Historical Student Record" at bounding box center [475, 115] width 79 height 8
click at [638, 116] on button "button" at bounding box center [636, 115] width 32 height 18
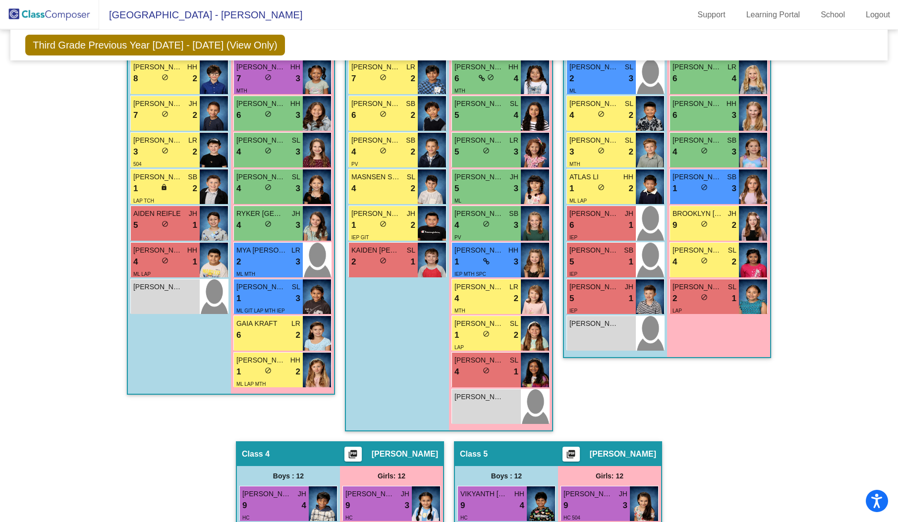
scroll to position [401, 0]
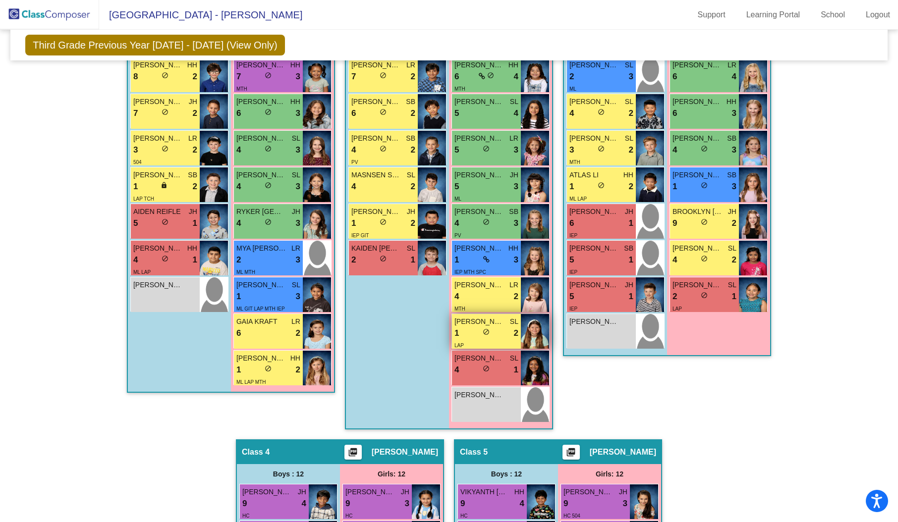
click at [500, 317] on span "[PERSON_NAME]" at bounding box center [479, 322] width 50 height 10
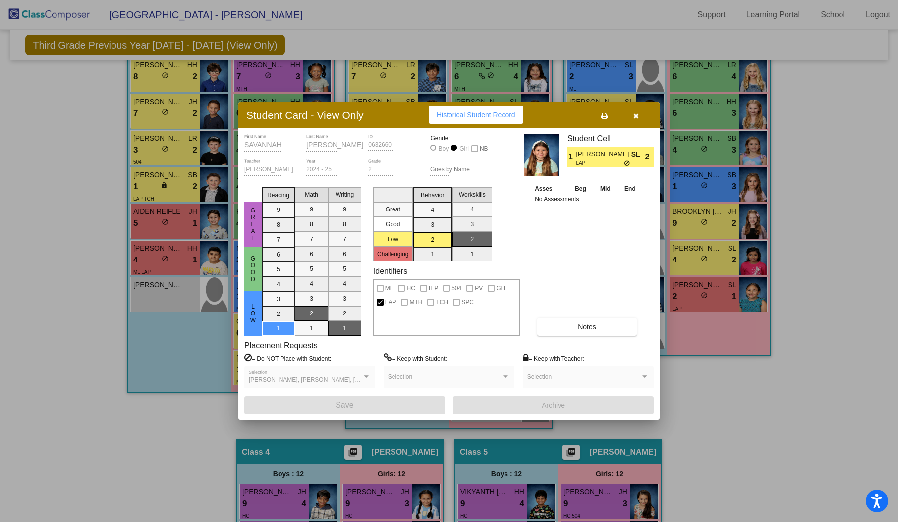
click at [465, 117] on span "Historical Student Record" at bounding box center [475, 115] width 79 height 8
click at [637, 113] on icon "button" at bounding box center [635, 115] width 5 height 7
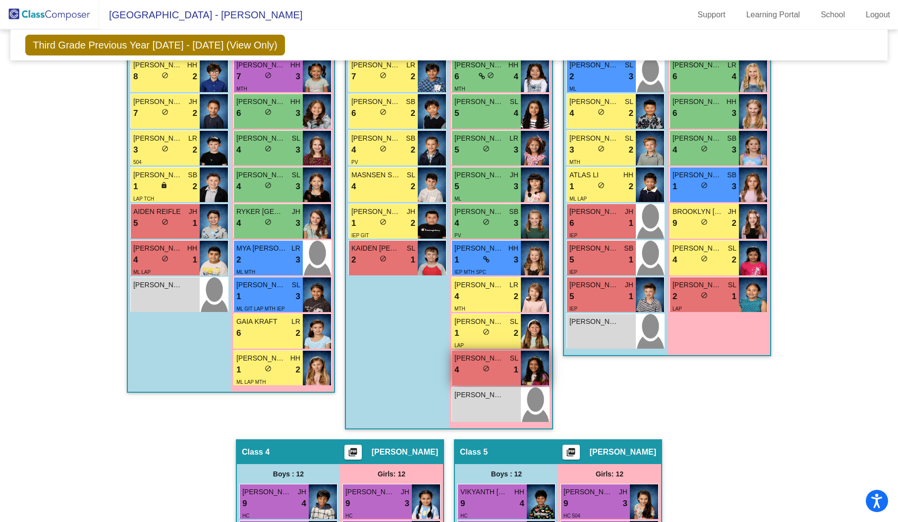
click at [523, 363] on img at bounding box center [535, 368] width 28 height 35
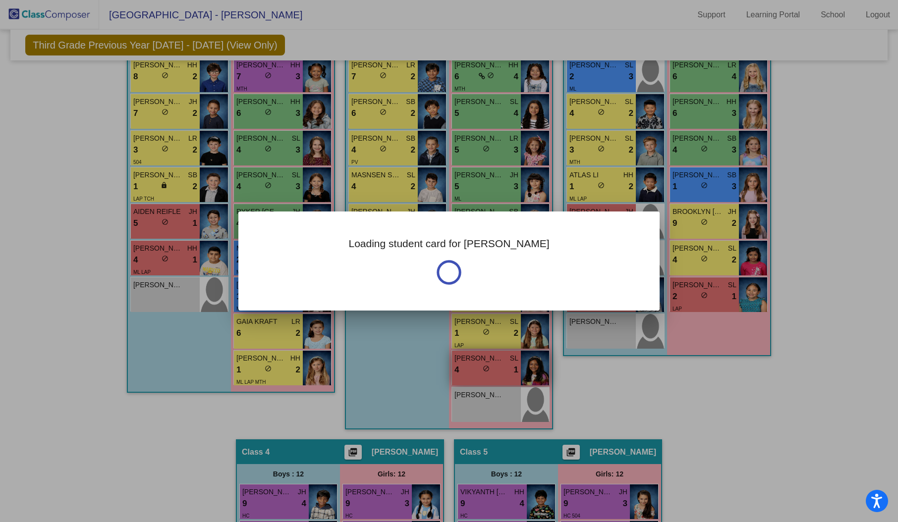
click at [523, 363] on div at bounding box center [449, 261] width 898 height 522
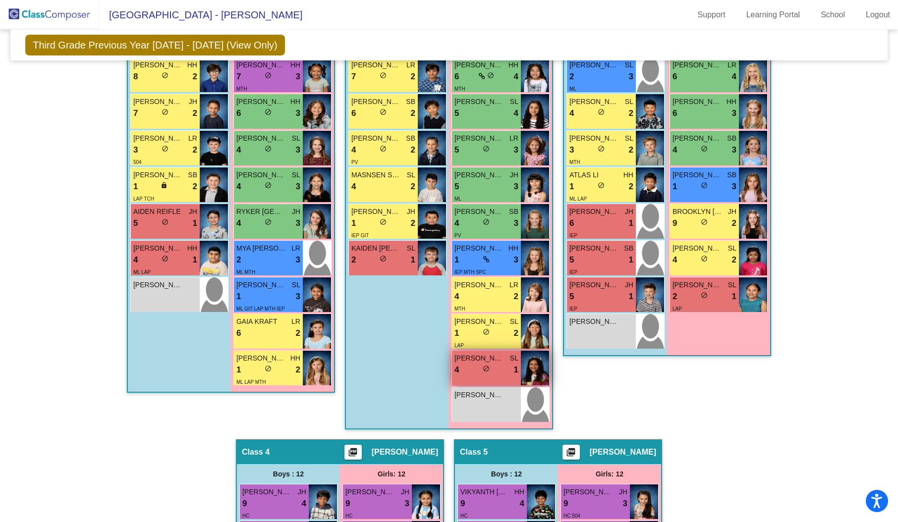
click at [523, 363] on img at bounding box center [535, 368] width 28 height 35
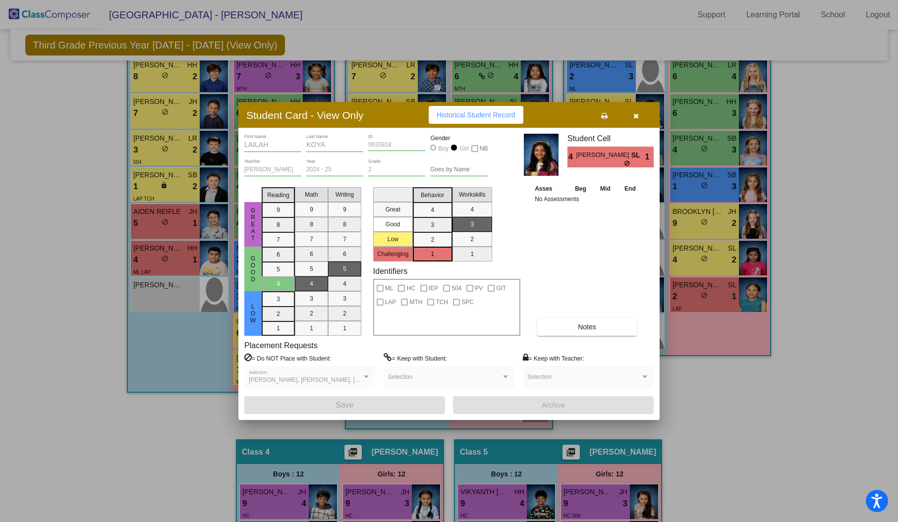
click at [463, 115] on span "Historical Student Record" at bounding box center [475, 115] width 79 height 8
click at [637, 115] on icon "button" at bounding box center [635, 115] width 5 height 7
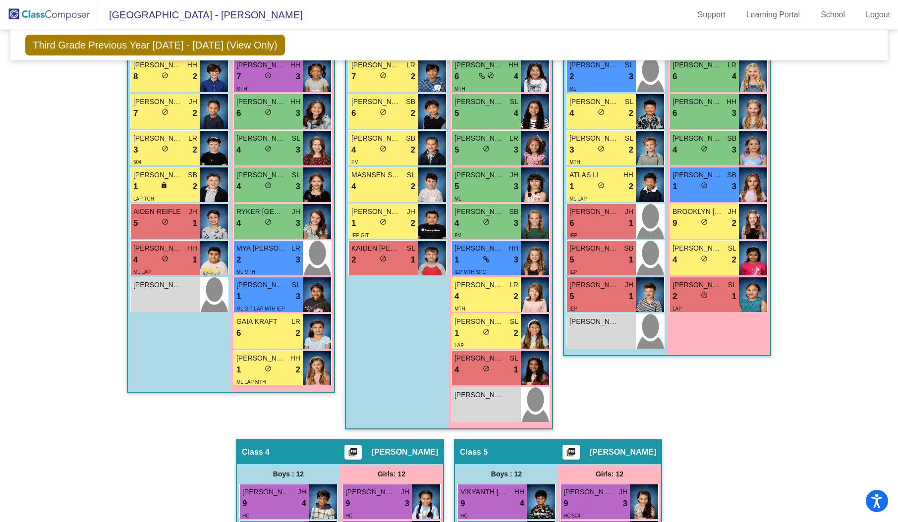
click at [52, 10] on img at bounding box center [49, 14] width 99 height 29
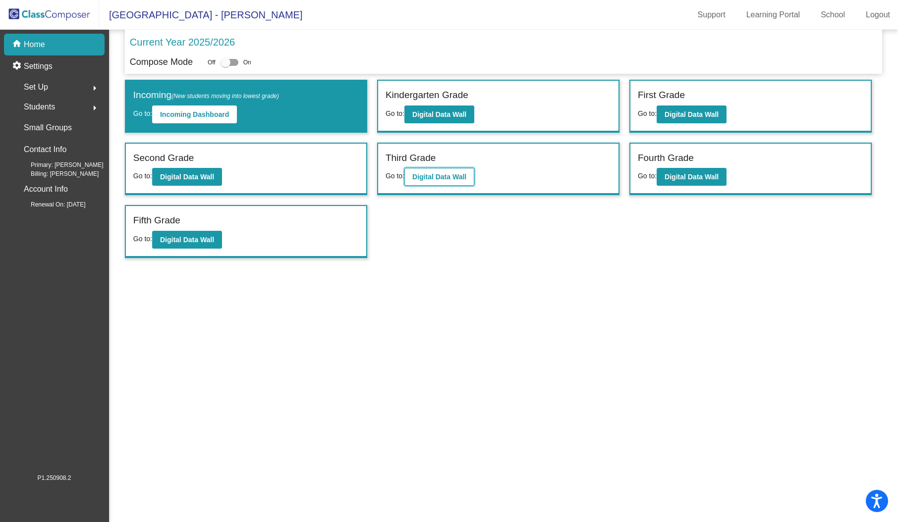
click at [469, 177] on button "Digital Data Wall" at bounding box center [439, 177] width 70 height 18
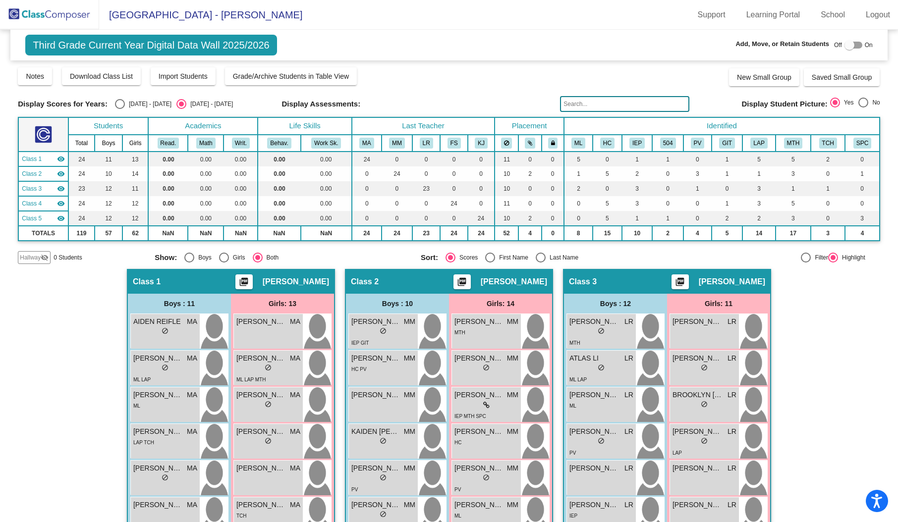
click at [115, 101] on div "Select an option" at bounding box center [120, 104] width 10 height 10
click at [119, 109] on input "[DATE] - [DATE]" at bounding box center [119, 109] width 0 height 0
radio input "true"
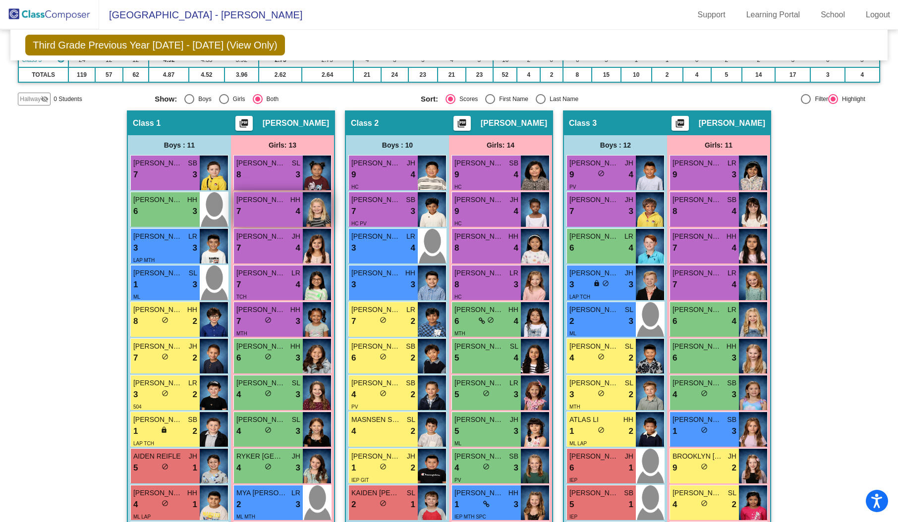
scroll to position [141, 0]
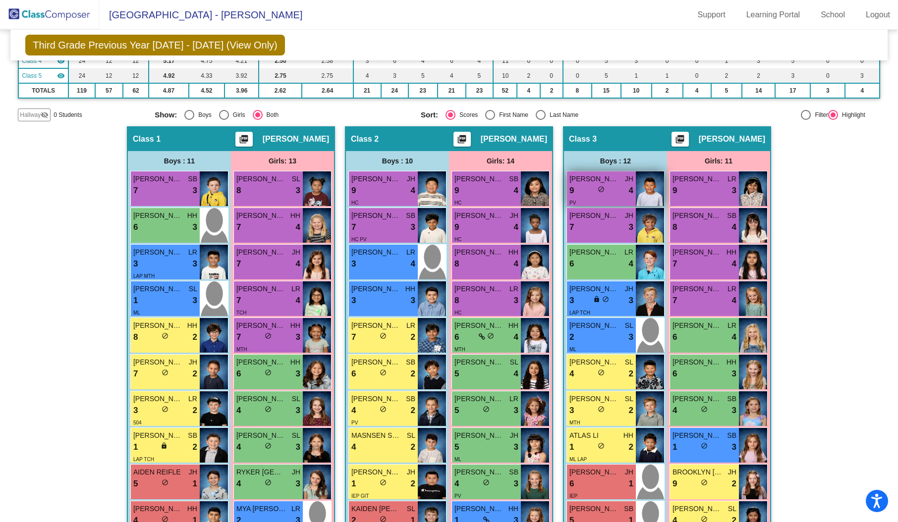
click at [619, 189] on div "9 lock do_not_disturb_alt 4" at bounding box center [601, 190] width 64 height 13
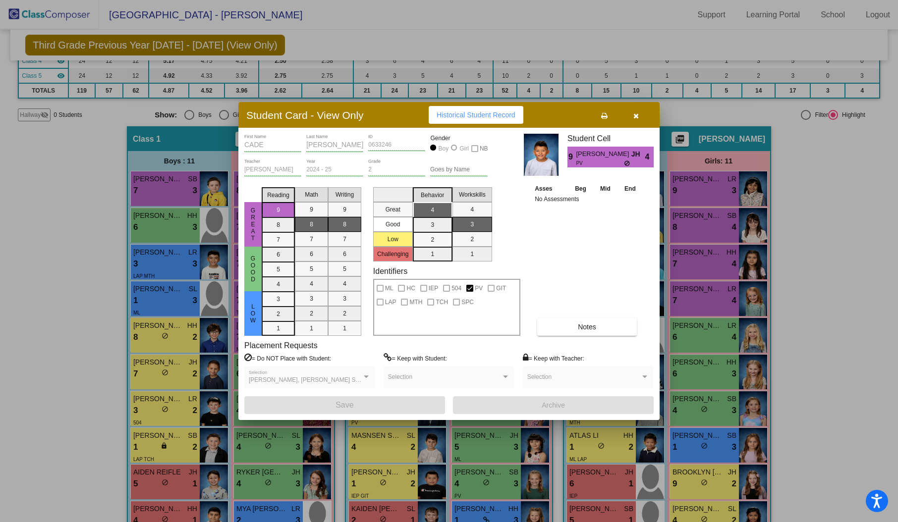
click at [457, 115] on span "Historical Student Record" at bounding box center [475, 115] width 79 height 8
click at [633, 113] on icon "button" at bounding box center [635, 115] width 5 height 7
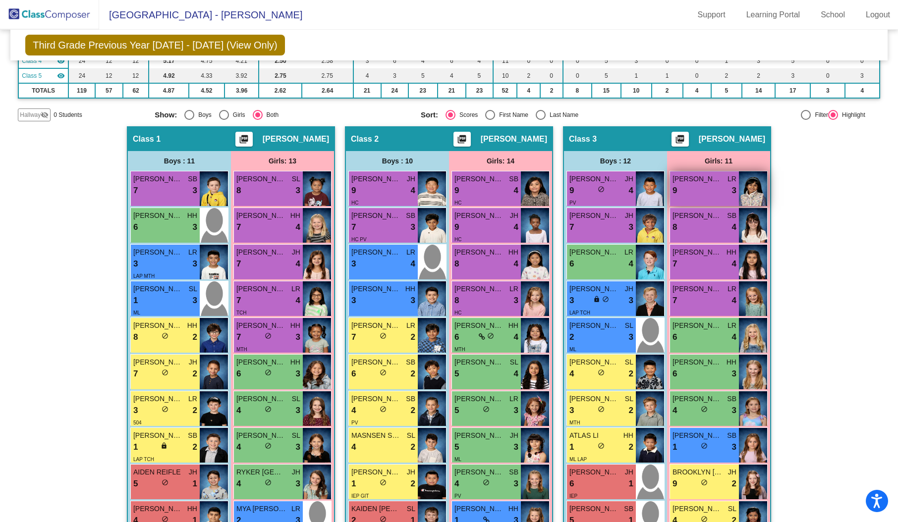
click at [739, 184] on img at bounding box center [753, 188] width 28 height 35
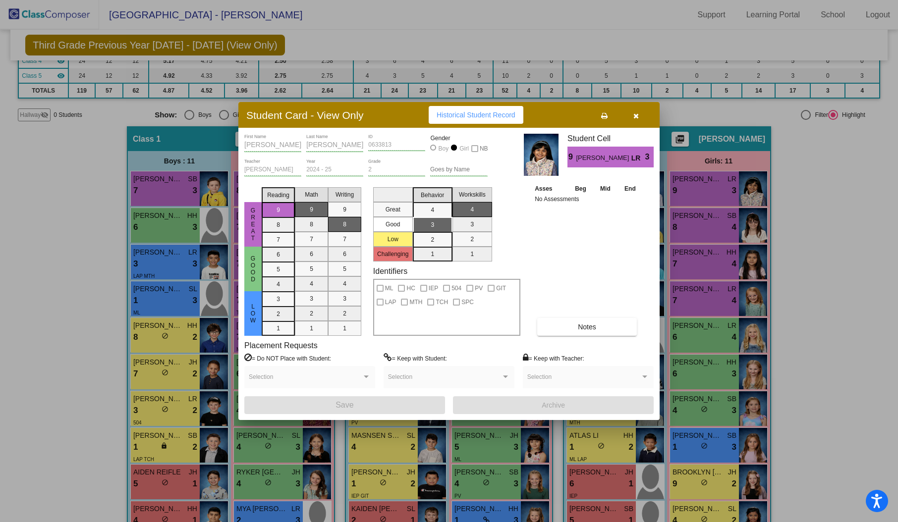
click at [462, 113] on span "Historical Student Record" at bounding box center [475, 115] width 79 height 8
click at [636, 119] on button "button" at bounding box center [636, 115] width 32 height 18
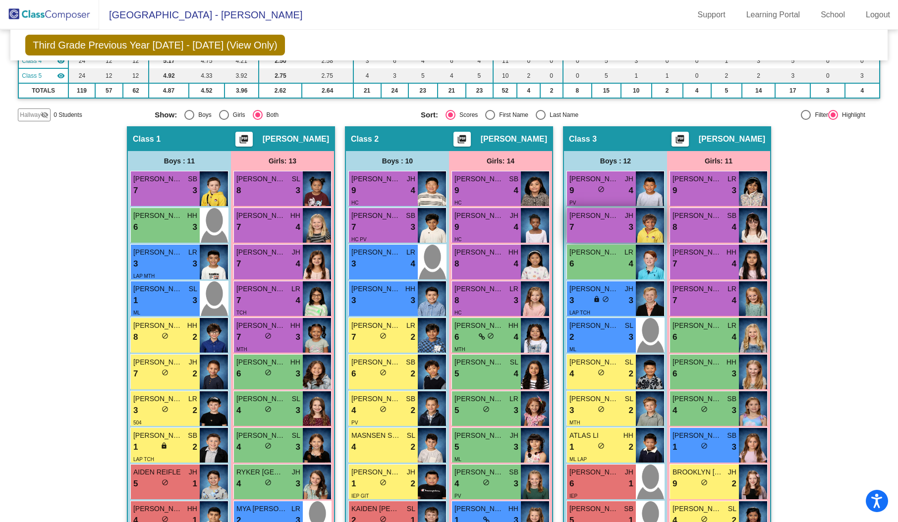
click at [636, 223] on img at bounding box center [650, 225] width 28 height 35
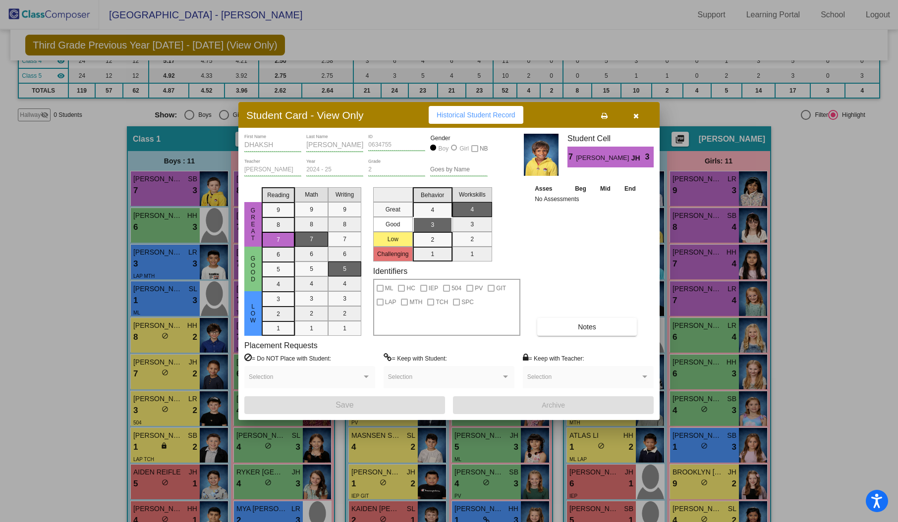
click at [471, 117] on span "Historical Student Record" at bounding box center [475, 115] width 79 height 8
click at [635, 118] on icon "button" at bounding box center [635, 115] width 5 height 7
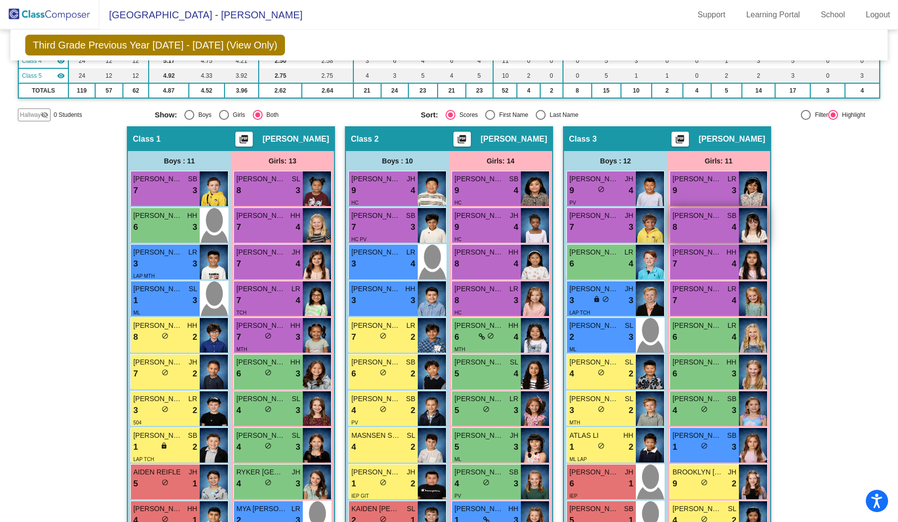
click at [747, 225] on img at bounding box center [753, 225] width 28 height 35
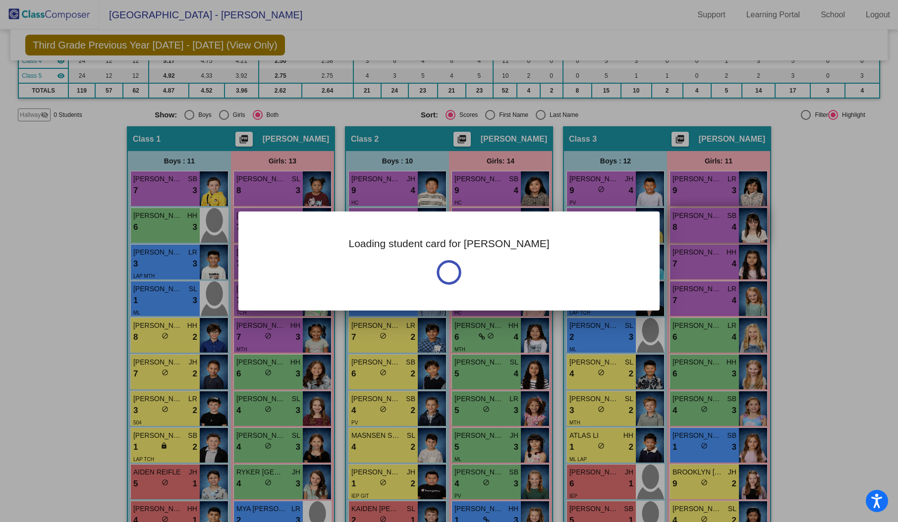
click at [747, 225] on div at bounding box center [449, 261] width 898 height 522
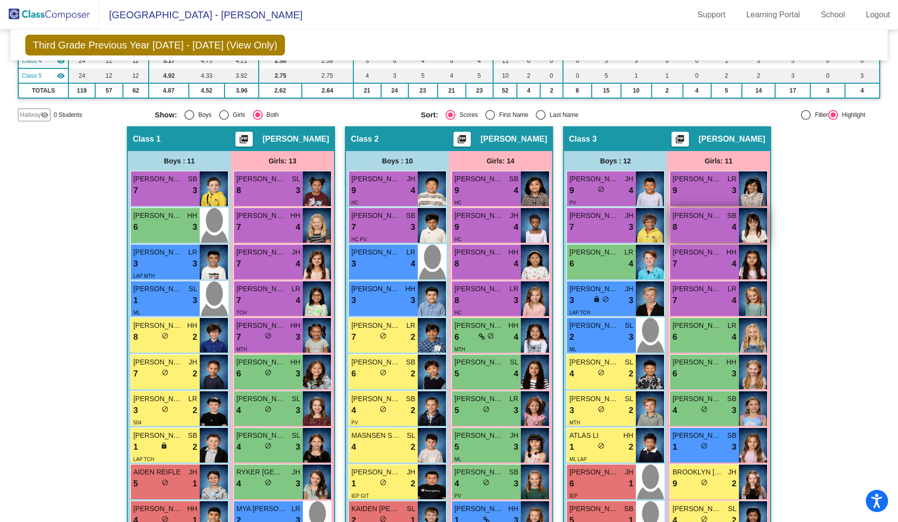
click at [747, 225] on img at bounding box center [753, 225] width 28 height 35
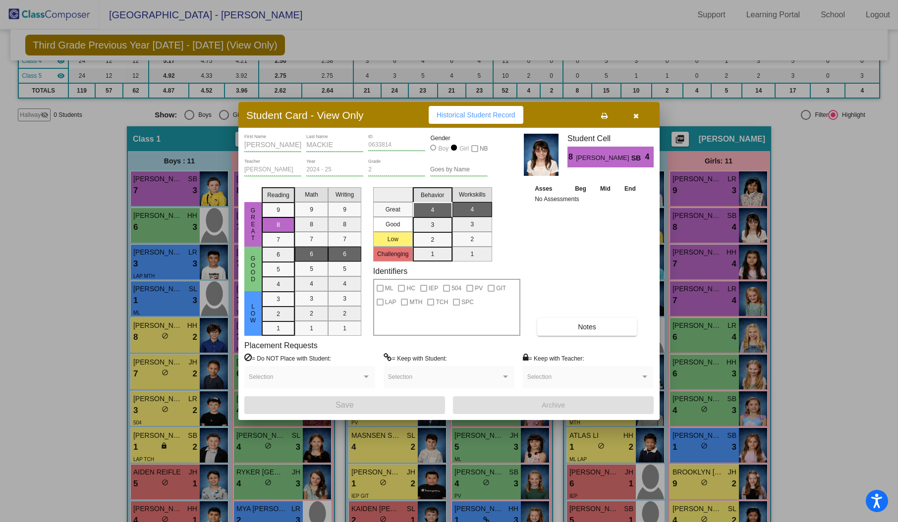
click at [476, 118] on span "Historical Student Record" at bounding box center [475, 115] width 79 height 8
click at [634, 118] on icon "button" at bounding box center [635, 115] width 5 height 7
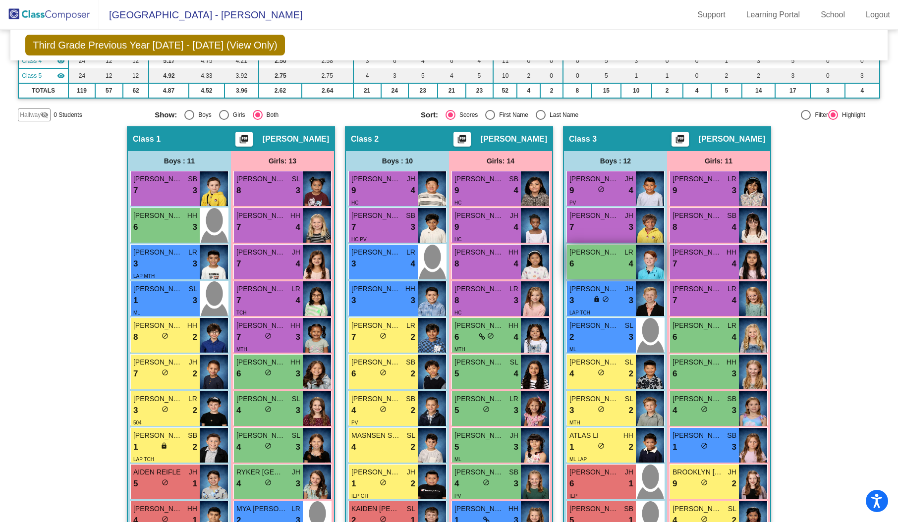
click at [646, 266] on img at bounding box center [650, 262] width 28 height 35
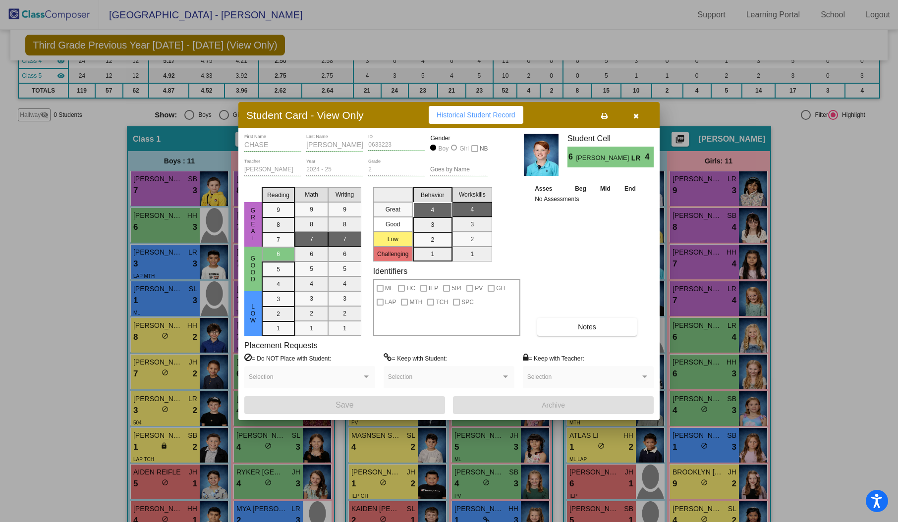
click at [496, 116] on span "Historical Student Record" at bounding box center [475, 115] width 79 height 8
click at [635, 119] on icon "button" at bounding box center [635, 115] width 5 height 7
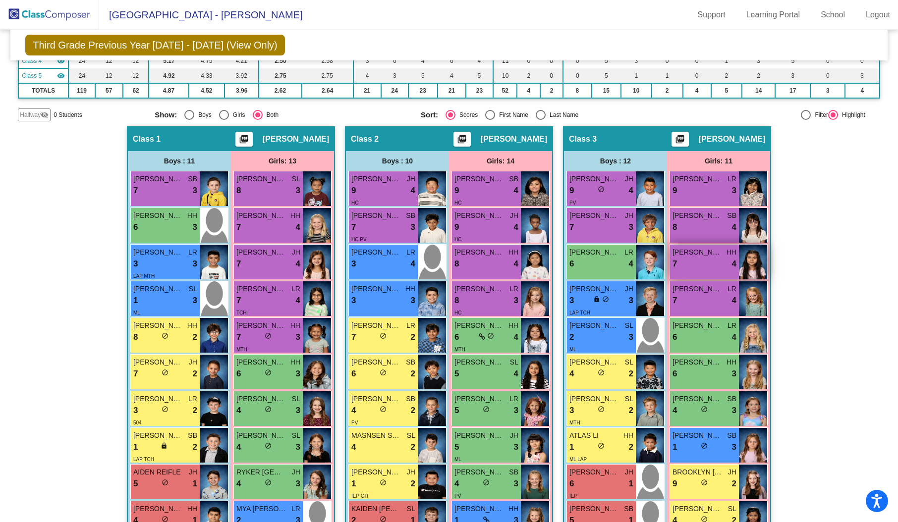
click at [754, 272] on img at bounding box center [753, 262] width 28 height 35
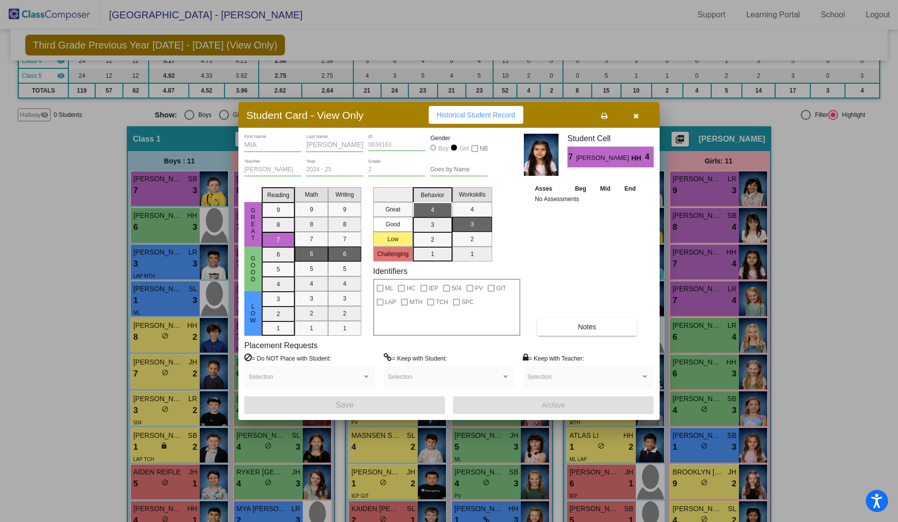
click at [501, 111] on span "Historical Student Record" at bounding box center [475, 115] width 79 height 8
click at [636, 117] on icon "button" at bounding box center [635, 115] width 5 height 7
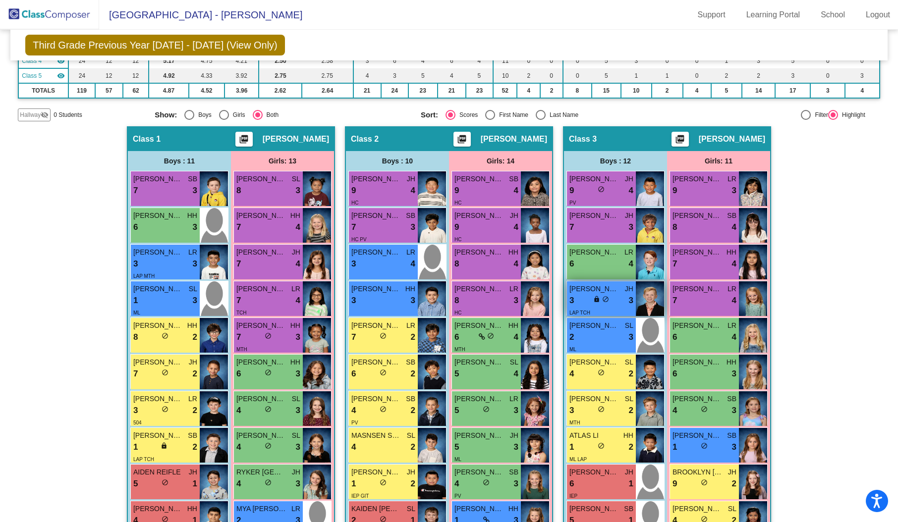
click at [643, 293] on img at bounding box center [650, 298] width 28 height 35
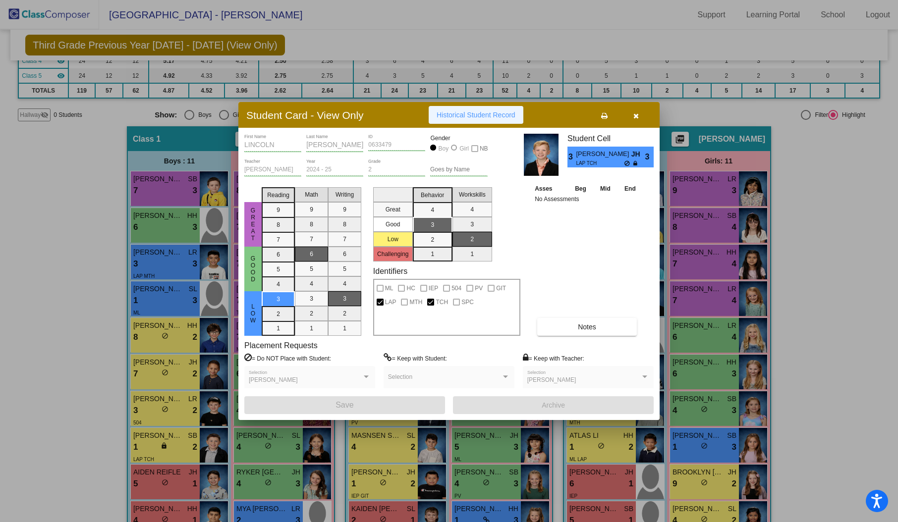
click at [475, 108] on button "Historical Student Record" at bounding box center [475, 115] width 95 height 18
click at [635, 114] on icon "button" at bounding box center [635, 115] width 5 height 7
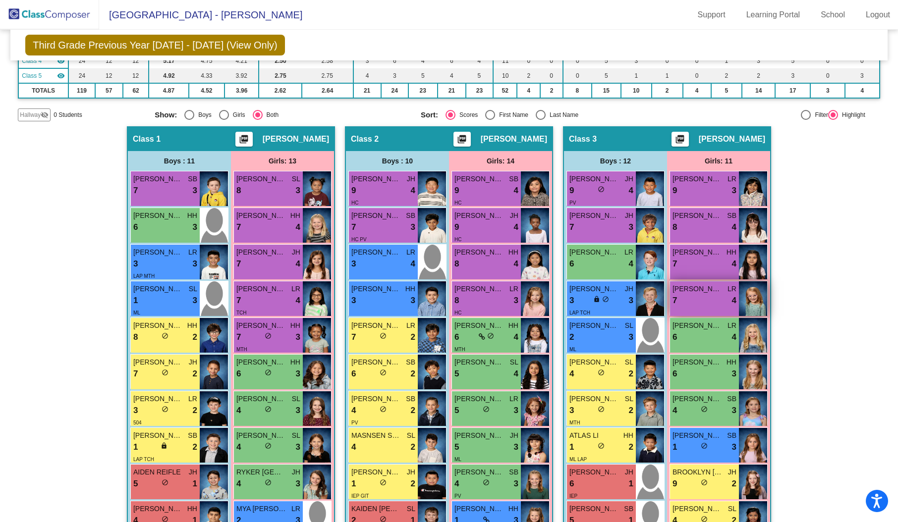
click at [754, 307] on img at bounding box center [753, 298] width 28 height 35
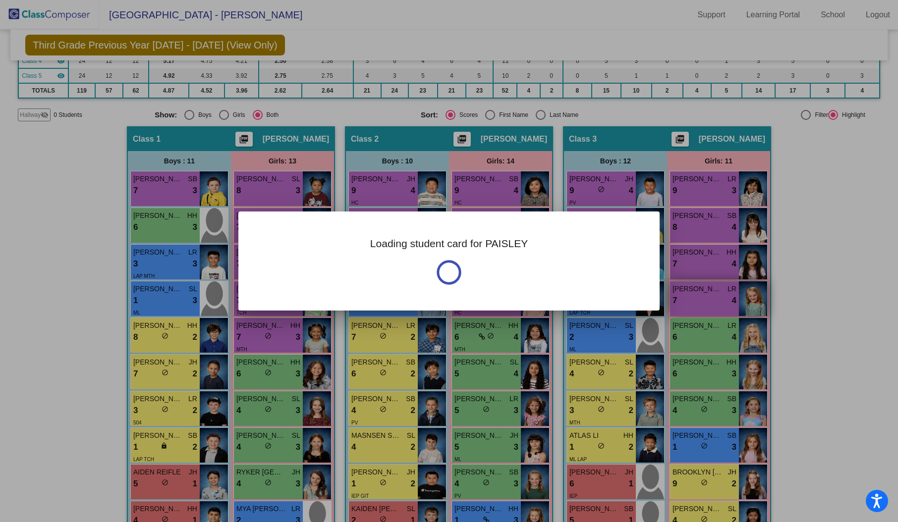
click at [754, 307] on div at bounding box center [449, 261] width 898 height 522
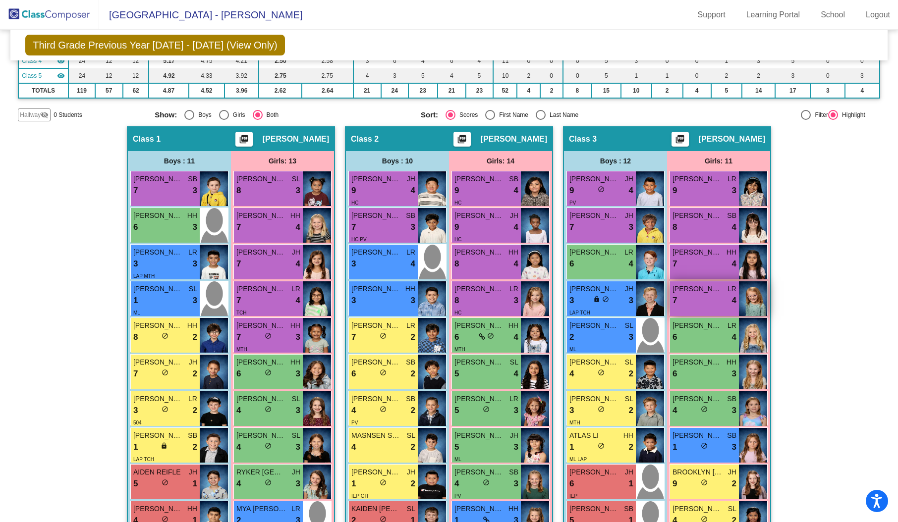
click at [754, 307] on img at bounding box center [753, 298] width 28 height 35
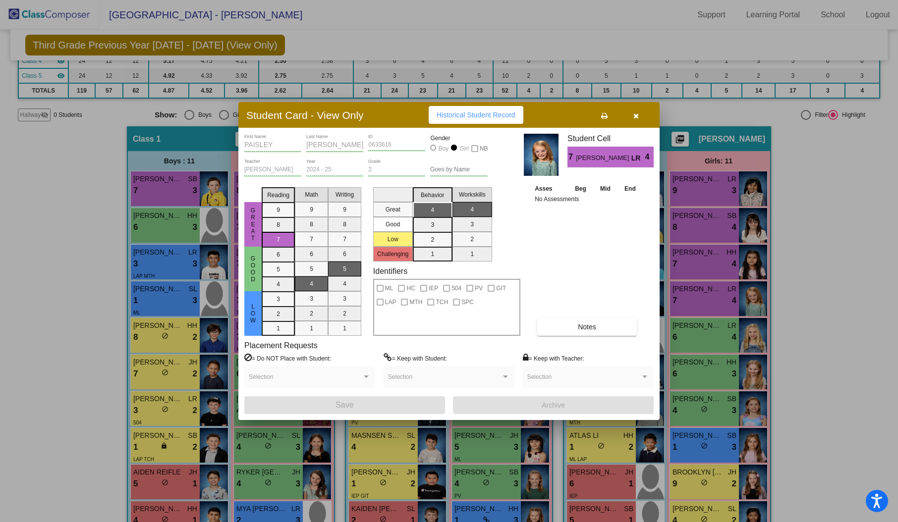
click at [485, 119] on span "Historical Student Record" at bounding box center [475, 115] width 79 height 8
click at [638, 112] on button "button" at bounding box center [636, 115] width 32 height 18
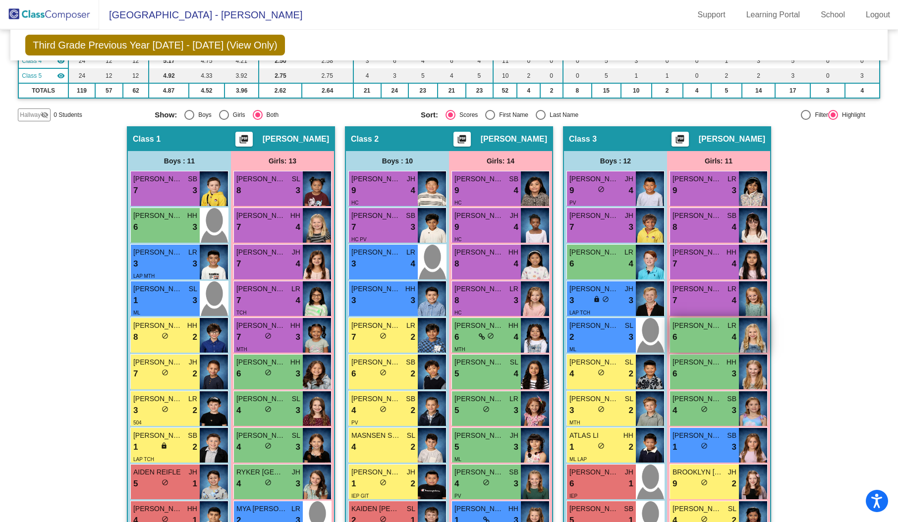
click at [747, 337] on img at bounding box center [753, 335] width 28 height 35
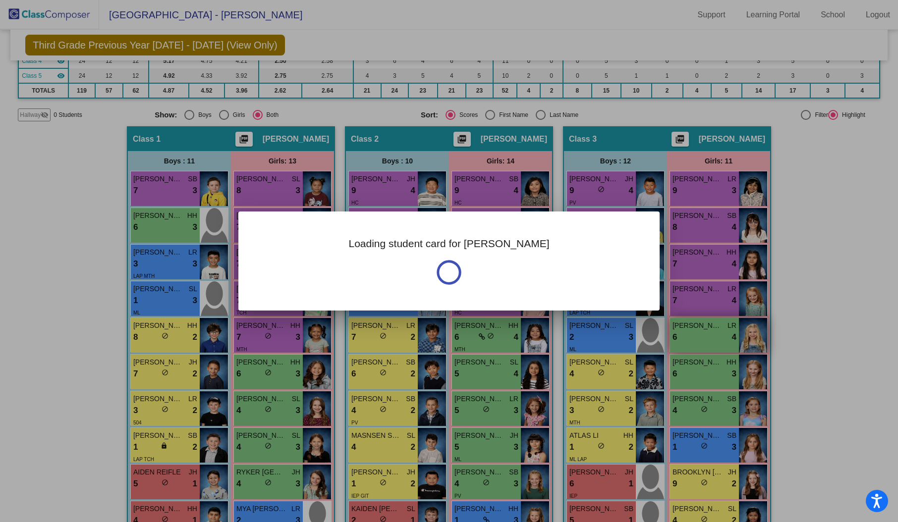
click at [747, 337] on div at bounding box center [449, 261] width 898 height 522
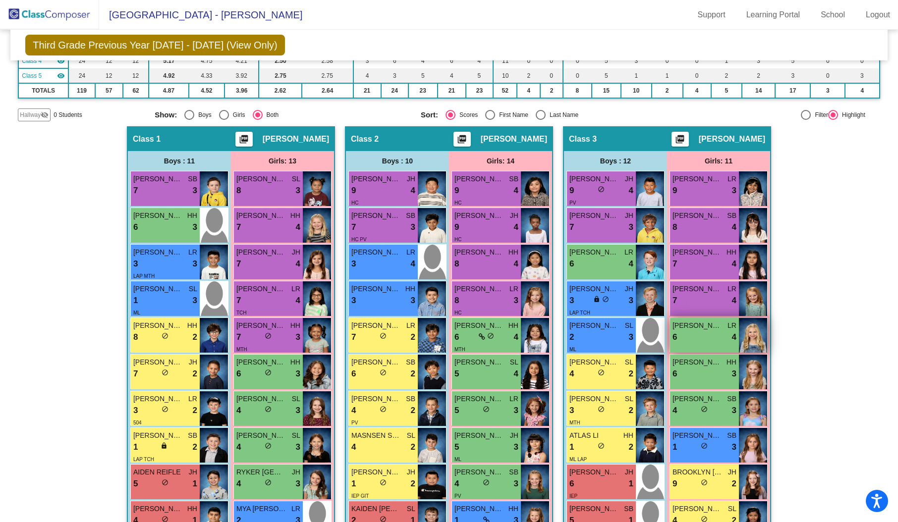
click at [747, 337] on img at bounding box center [753, 335] width 28 height 35
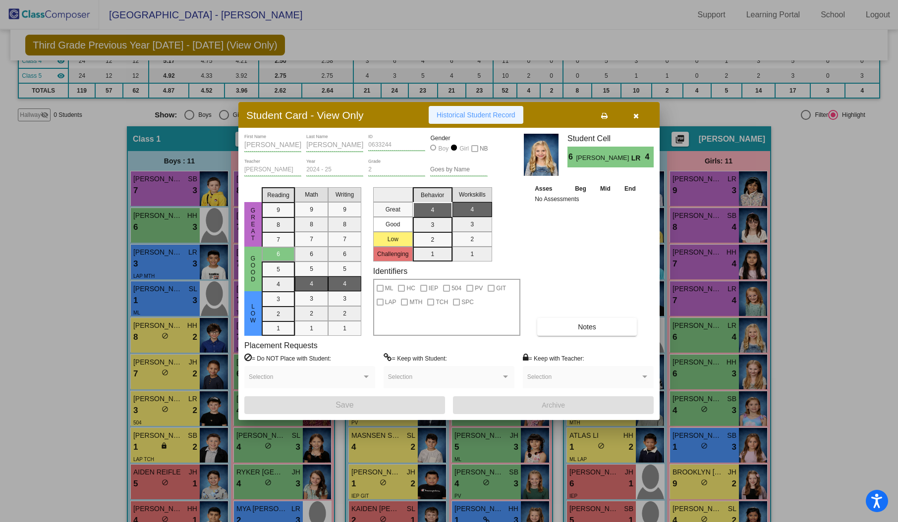
click at [464, 115] on span "Historical Student Record" at bounding box center [475, 115] width 79 height 8
click at [641, 110] on button "button" at bounding box center [636, 115] width 32 height 18
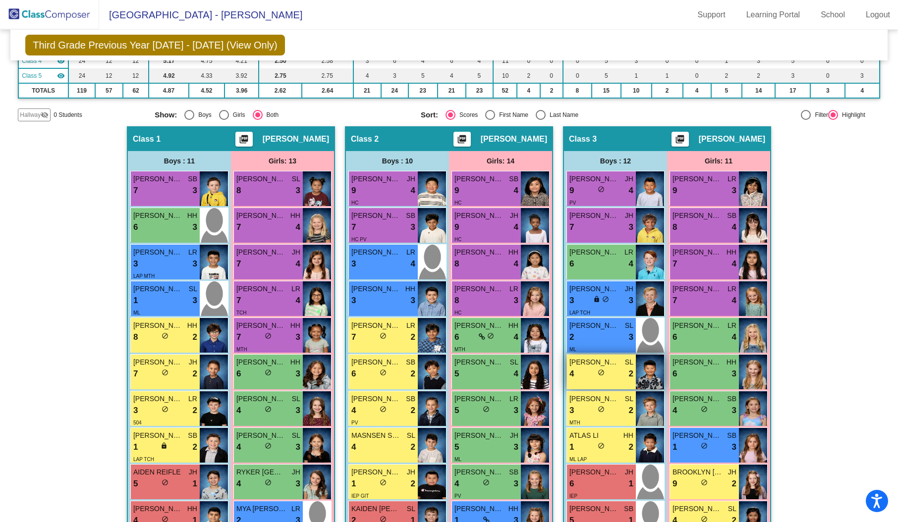
click at [639, 374] on img at bounding box center [650, 372] width 28 height 35
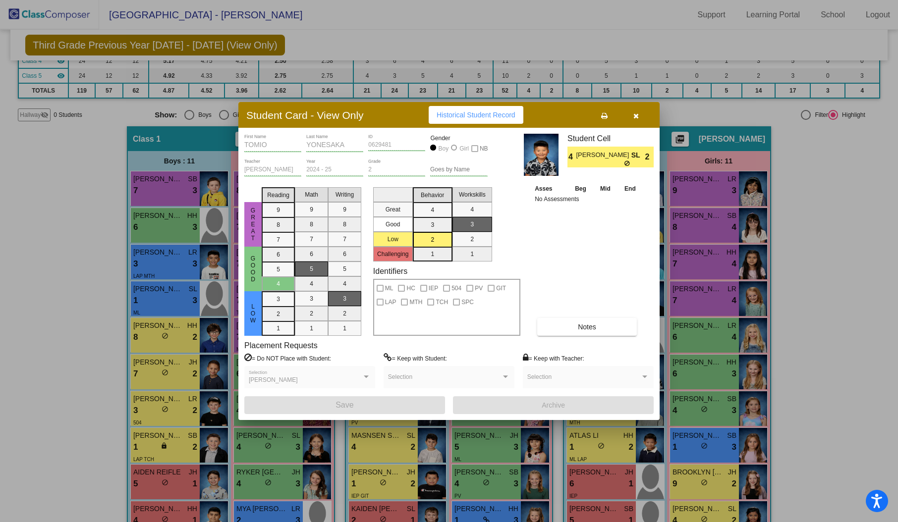
click at [461, 114] on span "Historical Student Record" at bounding box center [475, 115] width 79 height 8
click at [636, 117] on icon "button" at bounding box center [635, 115] width 5 height 7
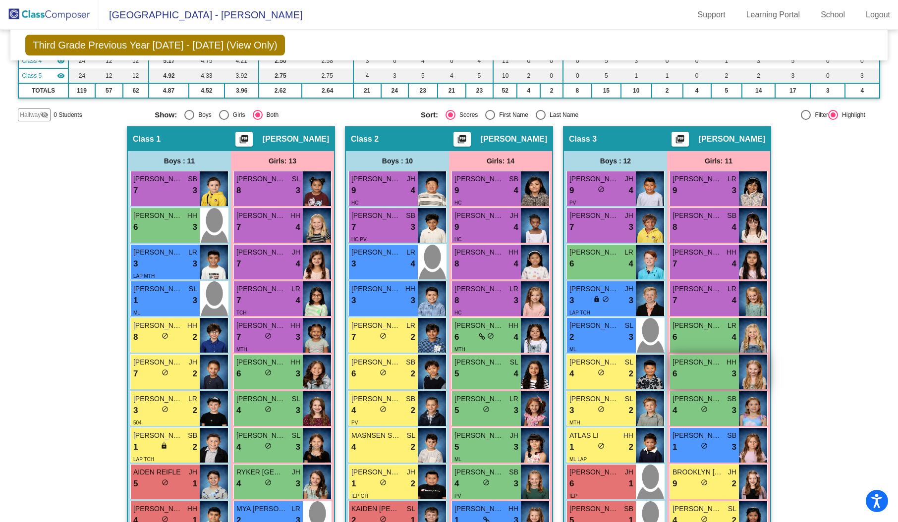
click at [748, 368] on img at bounding box center [753, 372] width 28 height 35
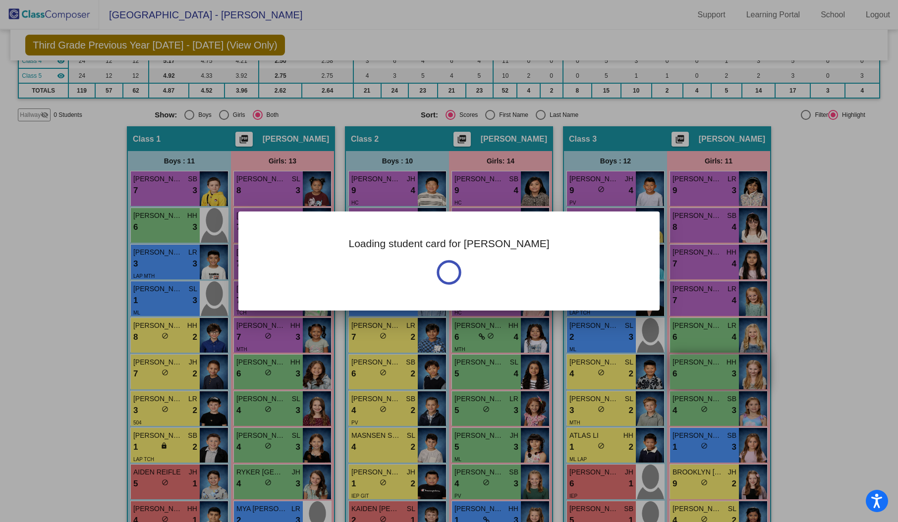
click at [748, 368] on div at bounding box center [449, 261] width 898 height 522
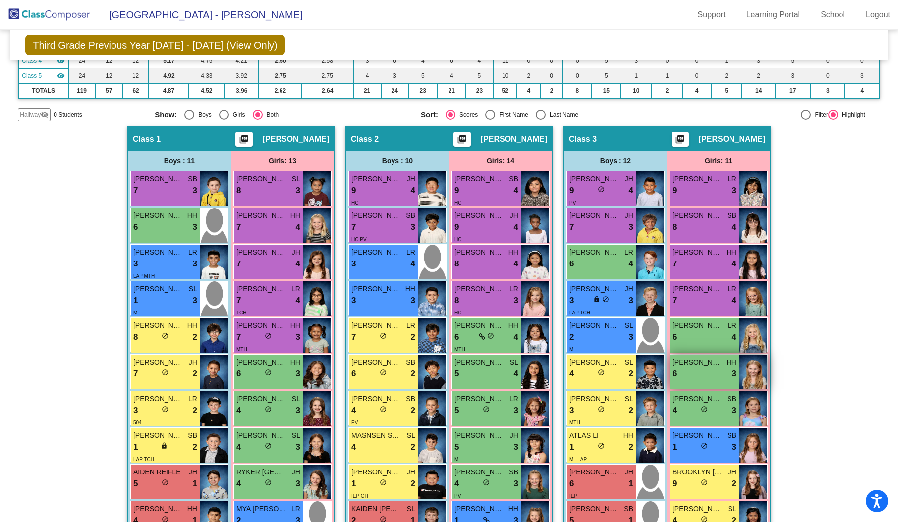
click at [748, 368] on img at bounding box center [753, 372] width 28 height 35
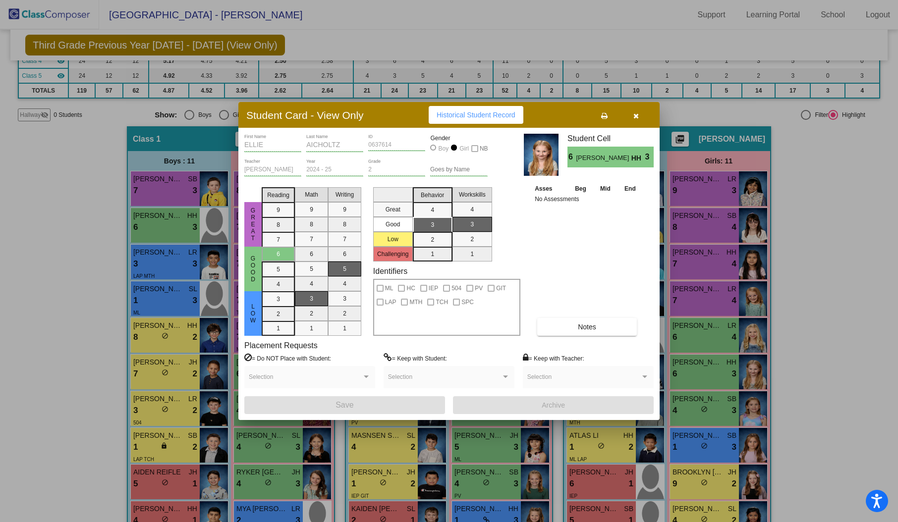
click at [475, 111] on span "Historical Student Record" at bounding box center [475, 115] width 79 height 8
click at [636, 118] on icon "button" at bounding box center [635, 115] width 5 height 7
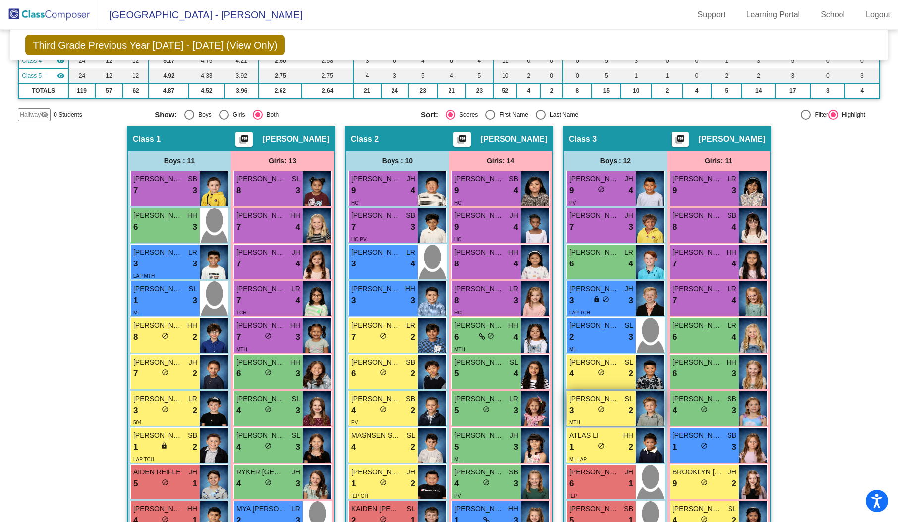
click at [648, 411] on img at bounding box center [650, 408] width 28 height 35
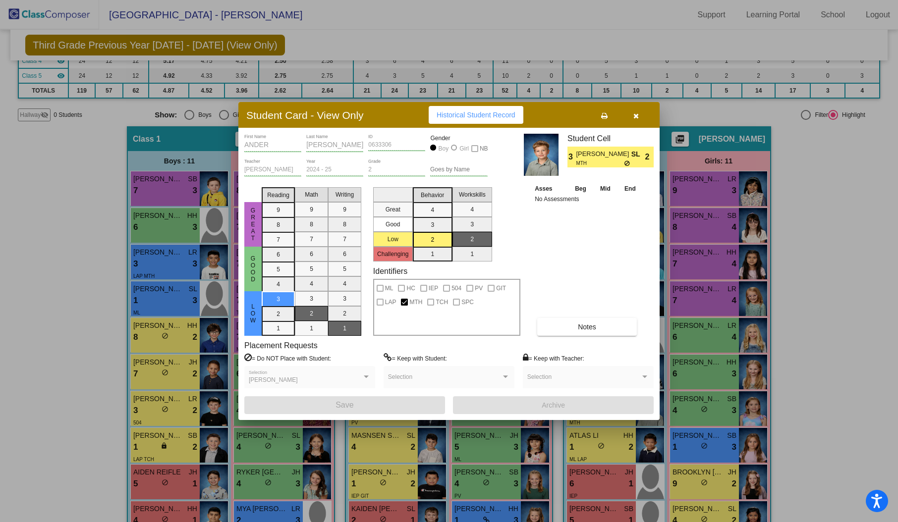
click at [471, 112] on span "Historical Student Record" at bounding box center [475, 115] width 79 height 8
click at [636, 116] on icon "button" at bounding box center [635, 115] width 5 height 7
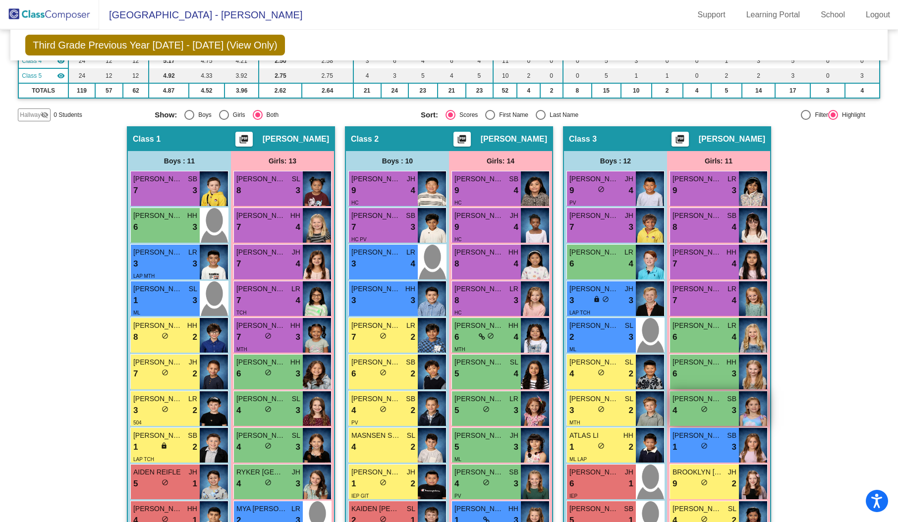
click at [757, 402] on img at bounding box center [753, 408] width 28 height 35
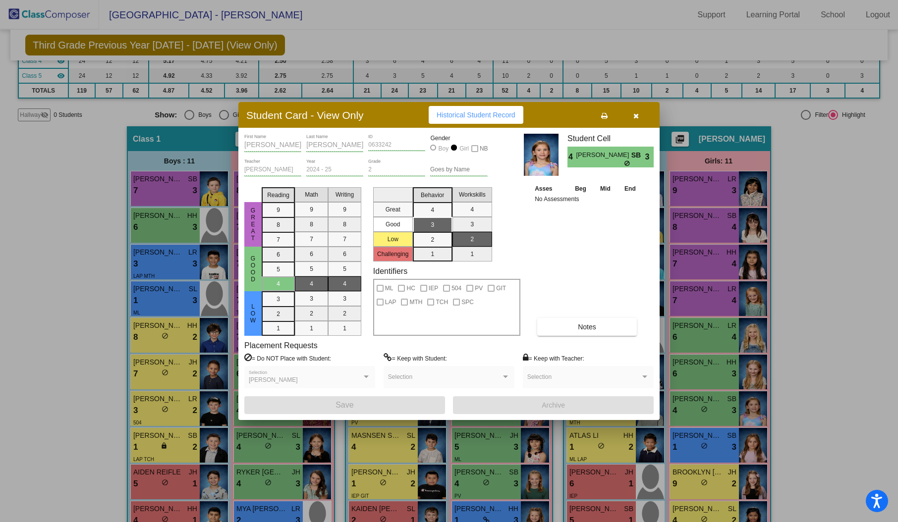
click at [493, 117] on span "Historical Student Record" at bounding box center [475, 115] width 79 height 8
click at [637, 112] on icon "button" at bounding box center [635, 115] width 5 height 7
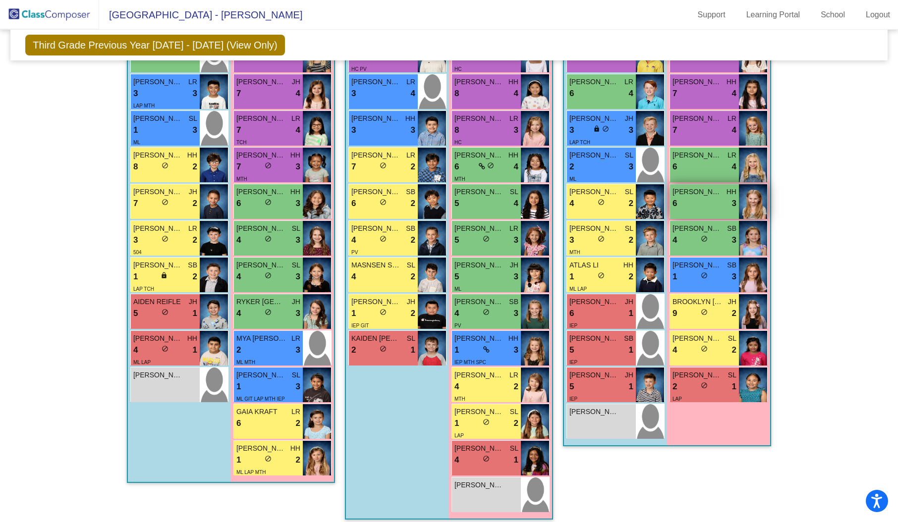
scroll to position [322, 0]
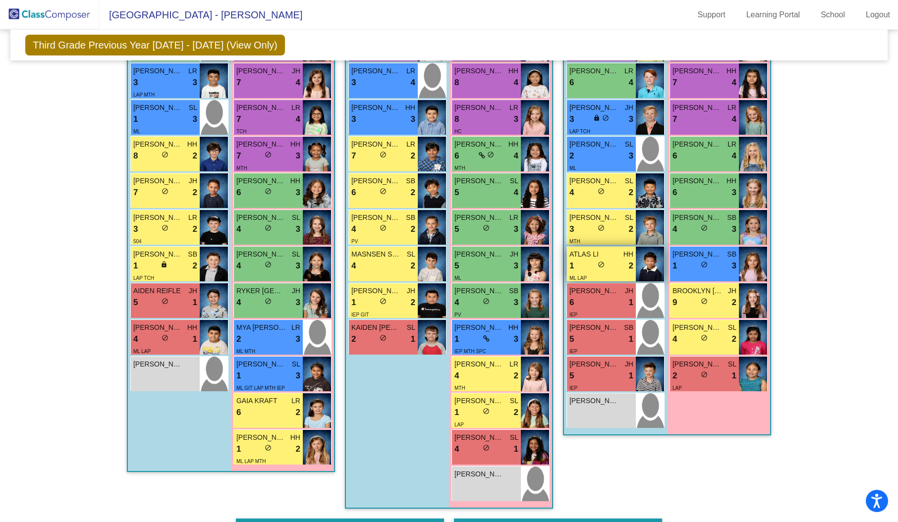
click at [649, 268] on img at bounding box center [650, 264] width 28 height 35
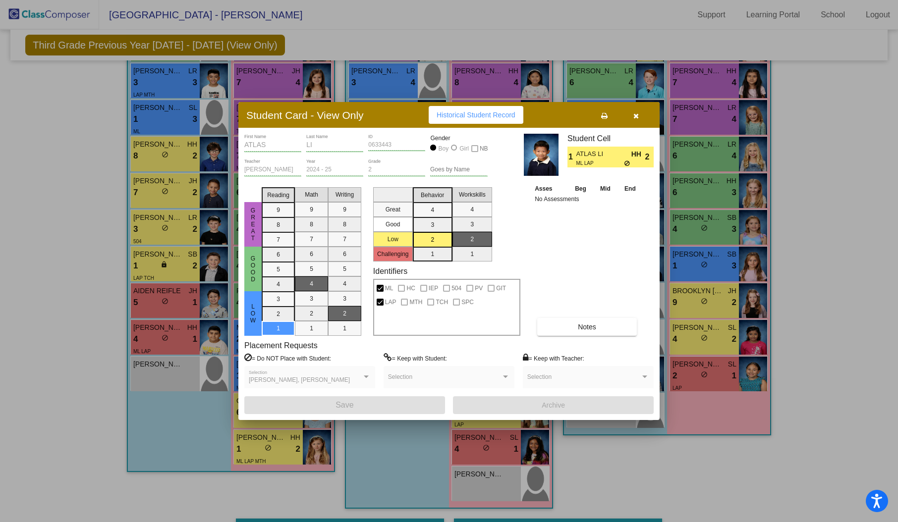
click at [493, 116] on span "Historical Student Record" at bounding box center [475, 115] width 79 height 8
click at [638, 113] on button "button" at bounding box center [636, 115] width 32 height 18
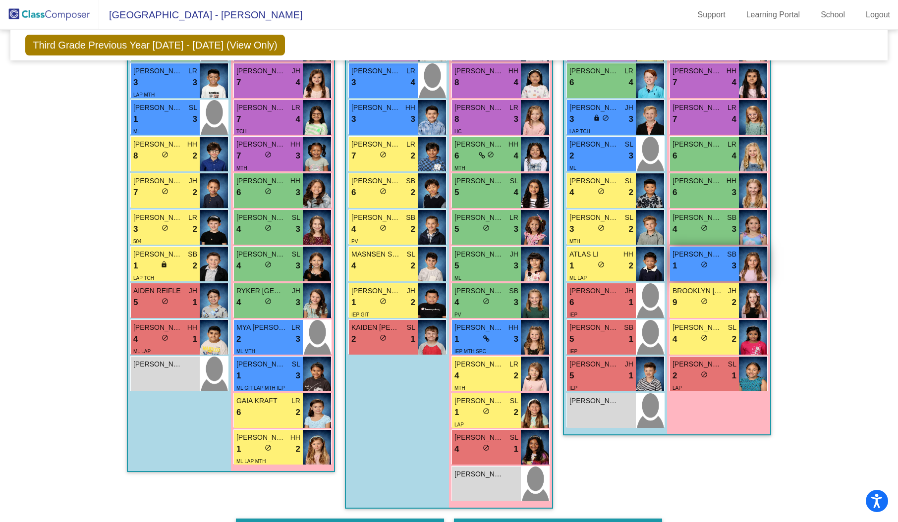
click at [749, 275] on img at bounding box center [753, 264] width 28 height 35
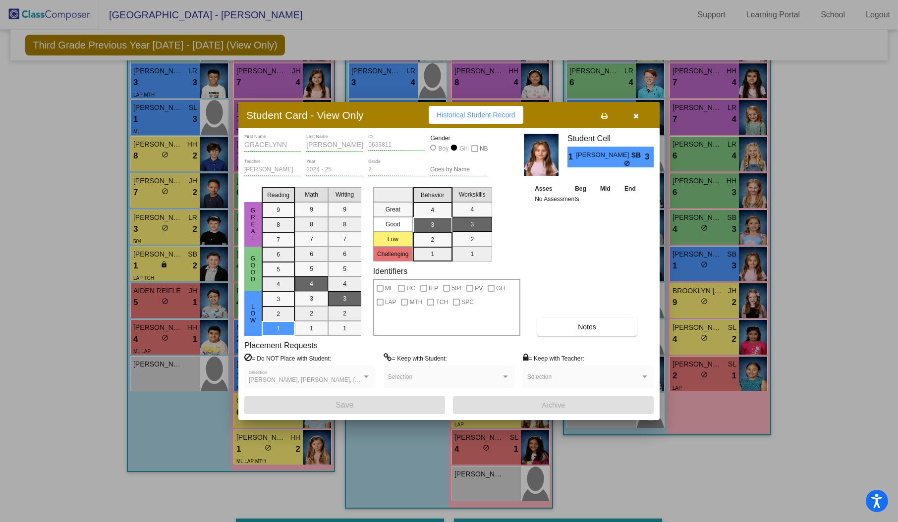
click at [490, 115] on span "Historical Student Record" at bounding box center [475, 115] width 79 height 8
click at [637, 111] on span "button" at bounding box center [635, 115] width 5 height 8
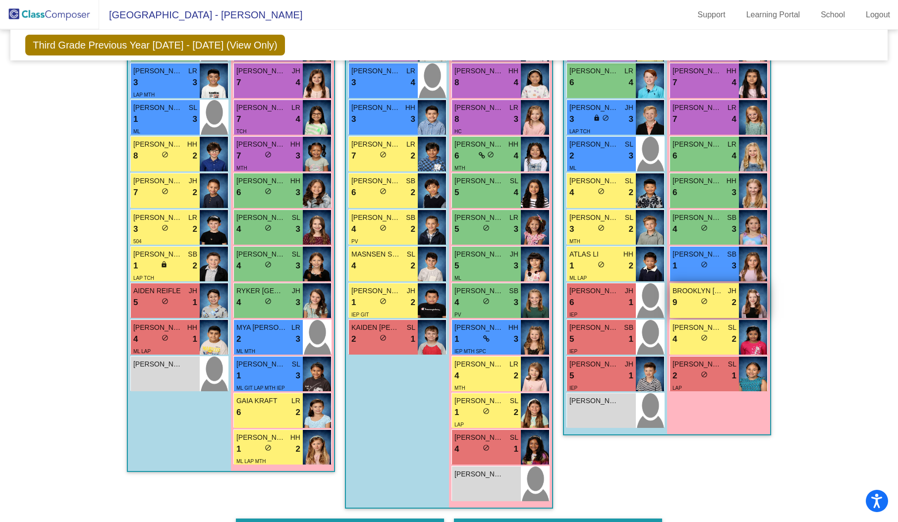
click at [747, 313] on img at bounding box center [753, 300] width 28 height 35
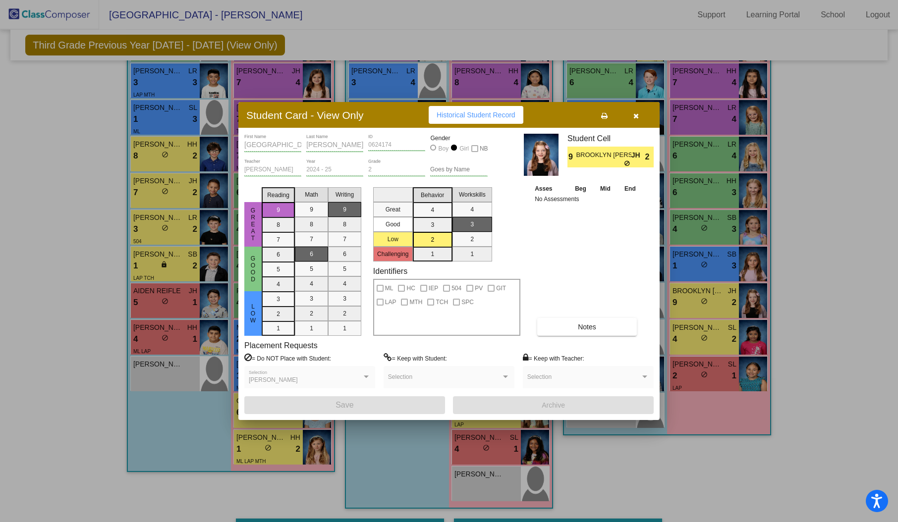
click at [465, 116] on span "Historical Student Record" at bounding box center [475, 115] width 79 height 8
click at [639, 114] on button "button" at bounding box center [636, 115] width 32 height 18
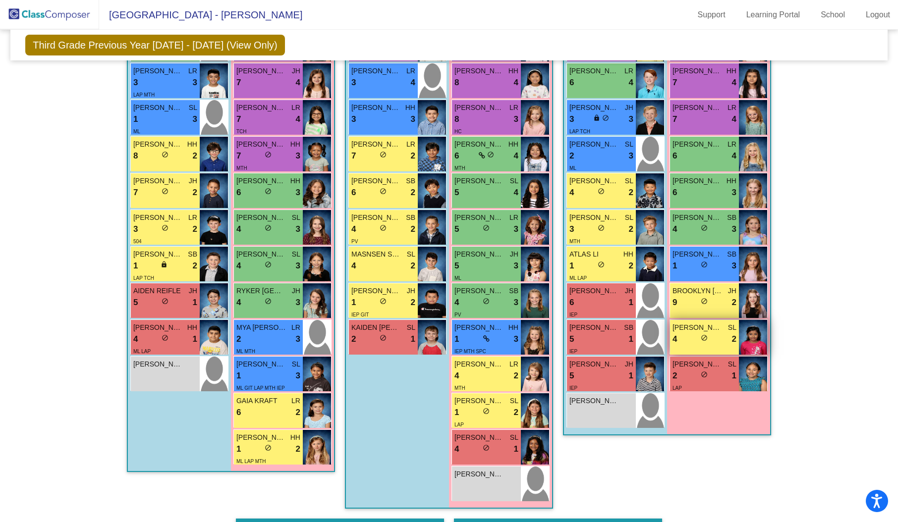
click at [748, 341] on img at bounding box center [753, 337] width 28 height 35
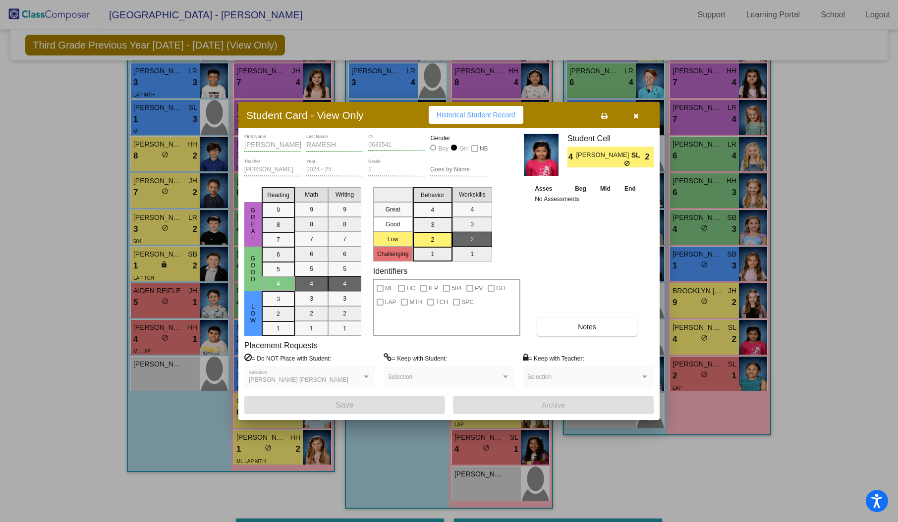
click at [482, 109] on button "Historical Student Record" at bounding box center [475, 115] width 95 height 18
click at [640, 113] on button "button" at bounding box center [636, 115] width 32 height 18
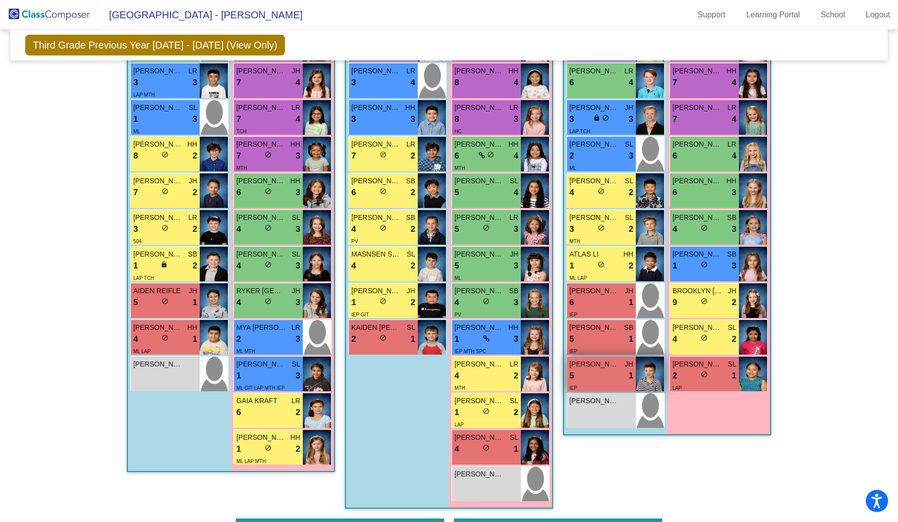
click at [638, 371] on img at bounding box center [650, 374] width 28 height 35
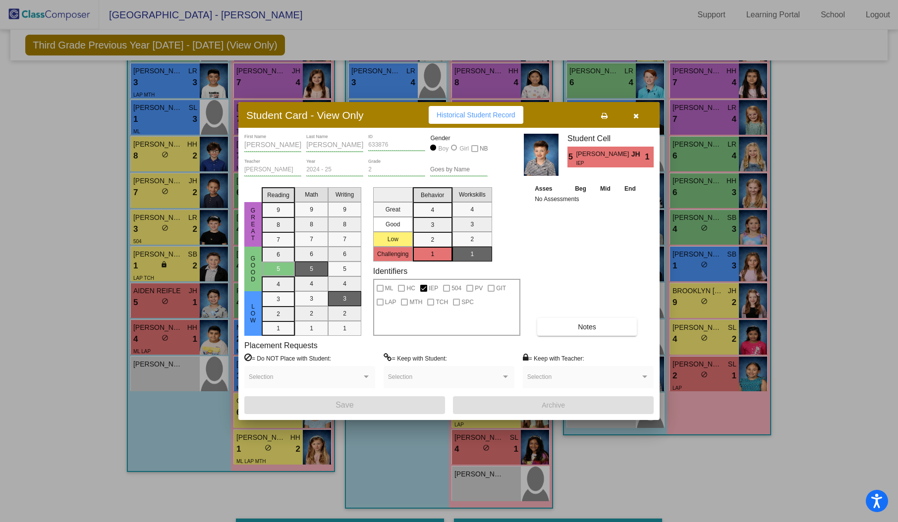
click at [488, 111] on span "Historical Student Record" at bounding box center [475, 115] width 79 height 8
click at [636, 116] on icon "button" at bounding box center [635, 115] width 5 height 7
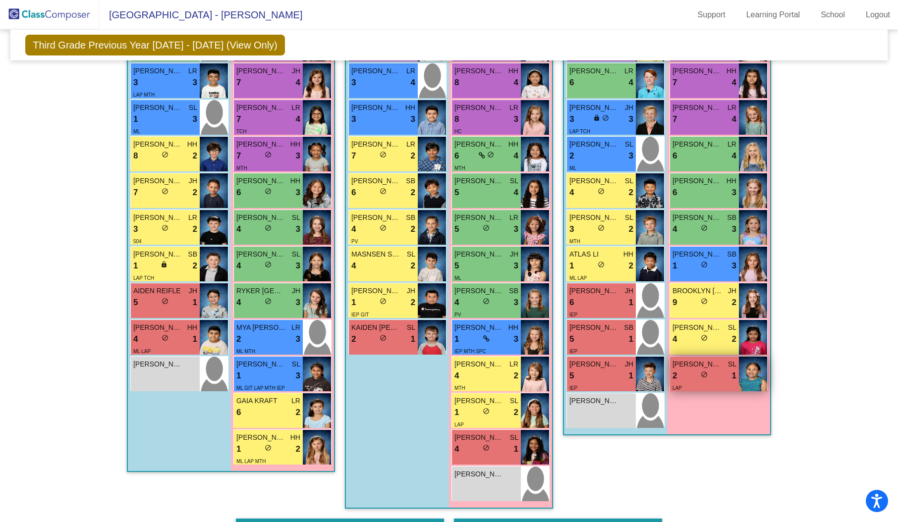
click at [756, 380] on img at bounding box center [753, 374] width 28 height 35
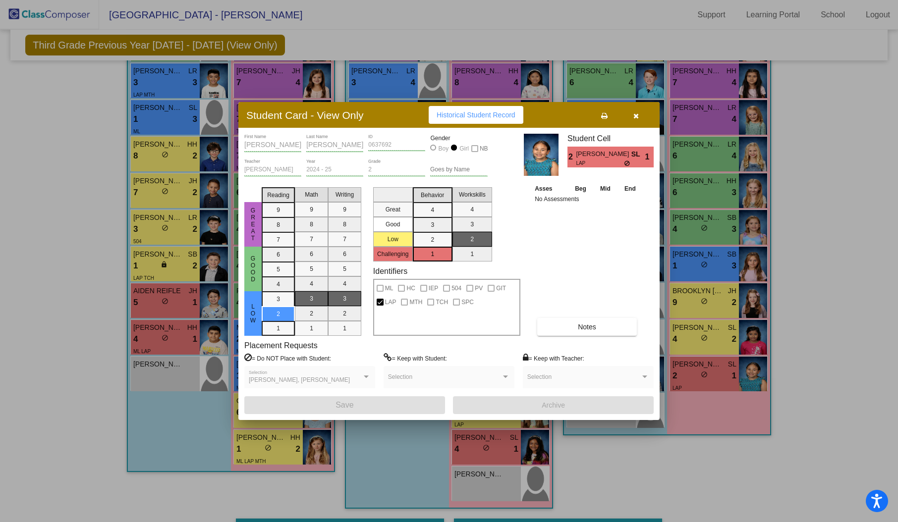
click at [468, 115] on span "Historical Student Record" at bounding box center [475, 115] width 79 height 8
click at [631, 114] on button "button" at bounding box center [636, 115] width 32 height 18
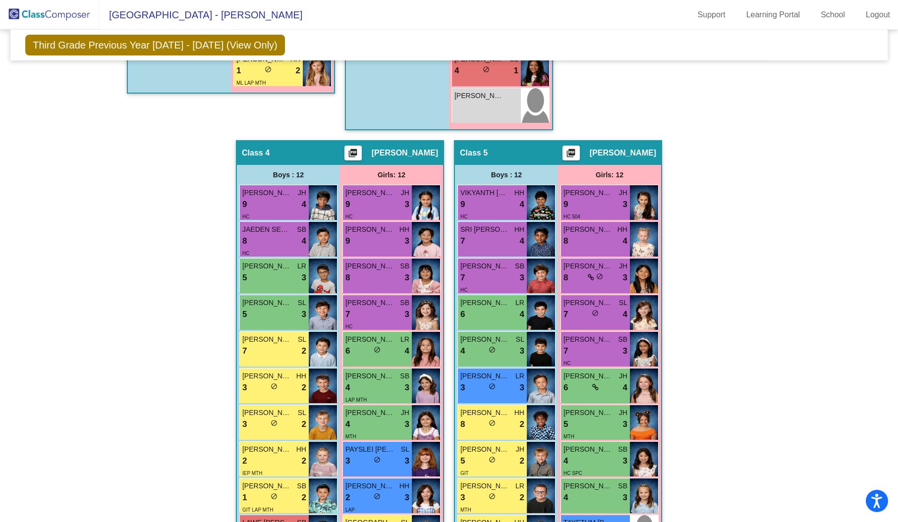
scroll to position [718, 0]
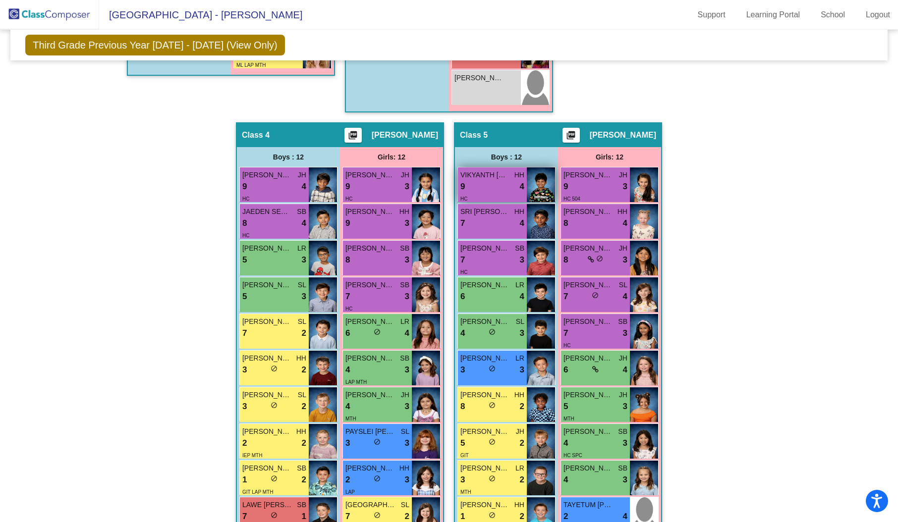
click at [544, 175] on img at bounding box center [541, 184] width 28 height 35
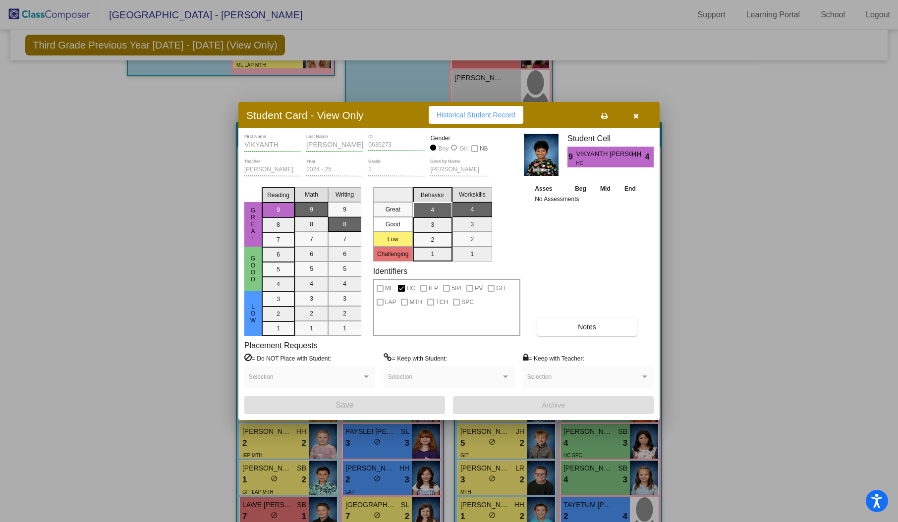
click at [487, 110] on button "Historical Student Record" at bounding box center [475, 115] width 95 height 18
click at [636, 116] on icon "button" at bounding box center [635, 115] width 5 height 7
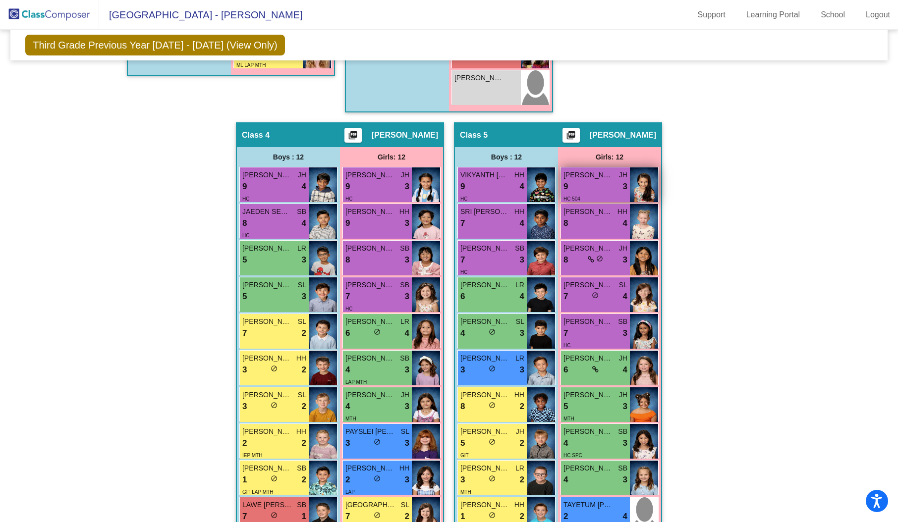
click at [640, 188] on img at bounding box center [644, 184] width 28 height 35
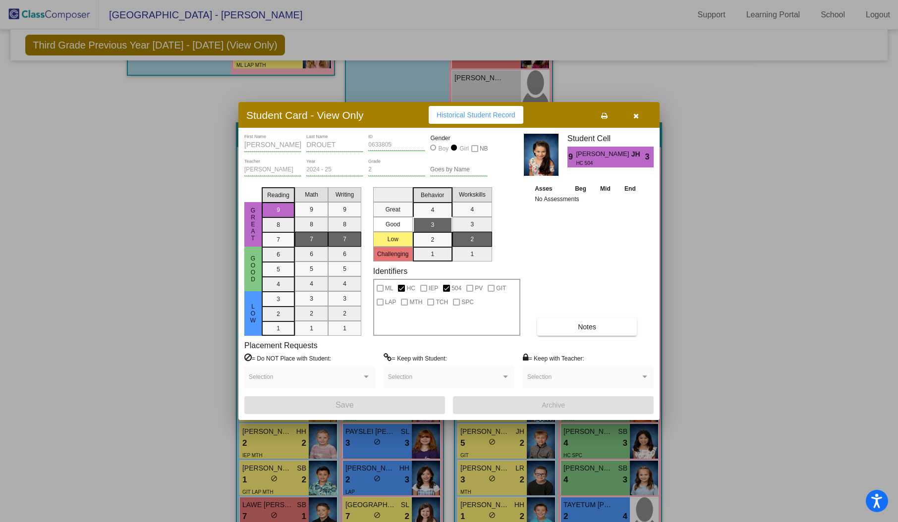
click at [492, 112] on span "Historical Student Record" at bounding box center [475, 115] width 79 height 8
click at [643, 112] on button "button" at bounding box center [636, 115] width 32 height 18
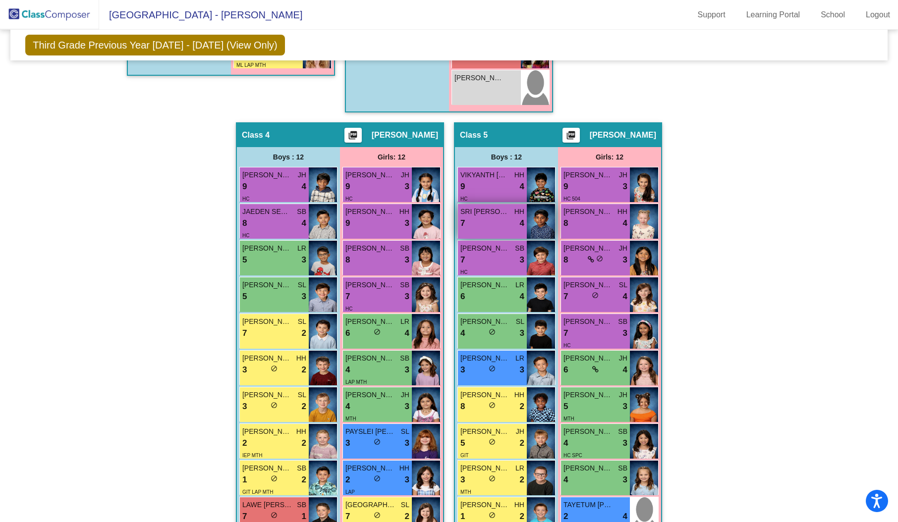
click at [534, 221] on img at bounding box center [541, 221] width 28 height 35
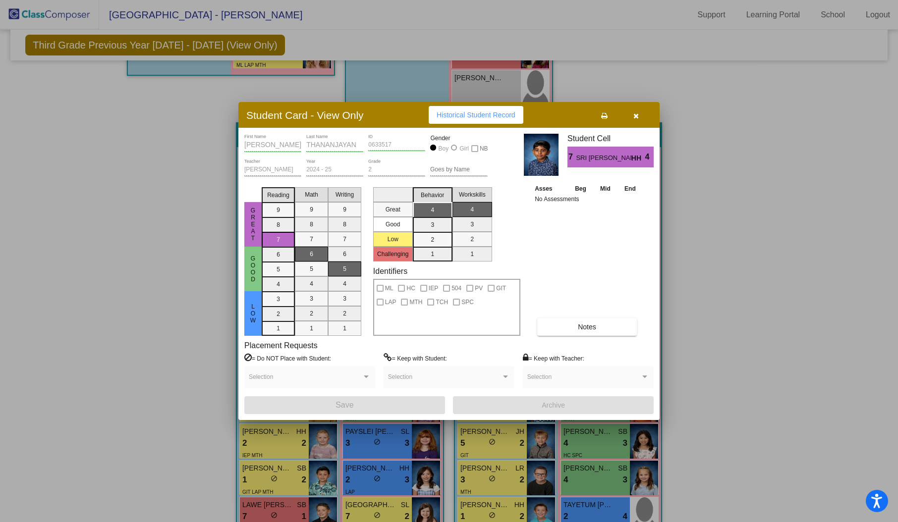
click at [507, 118] on span "Historical Student Record" at bounding box center [475, 115] width 79 height 8
click at [636, 112] on icon "button" at bounding box center [635, 115] width 5 height 7
